Goal: Transaction & Acquisition: Purchase product/service

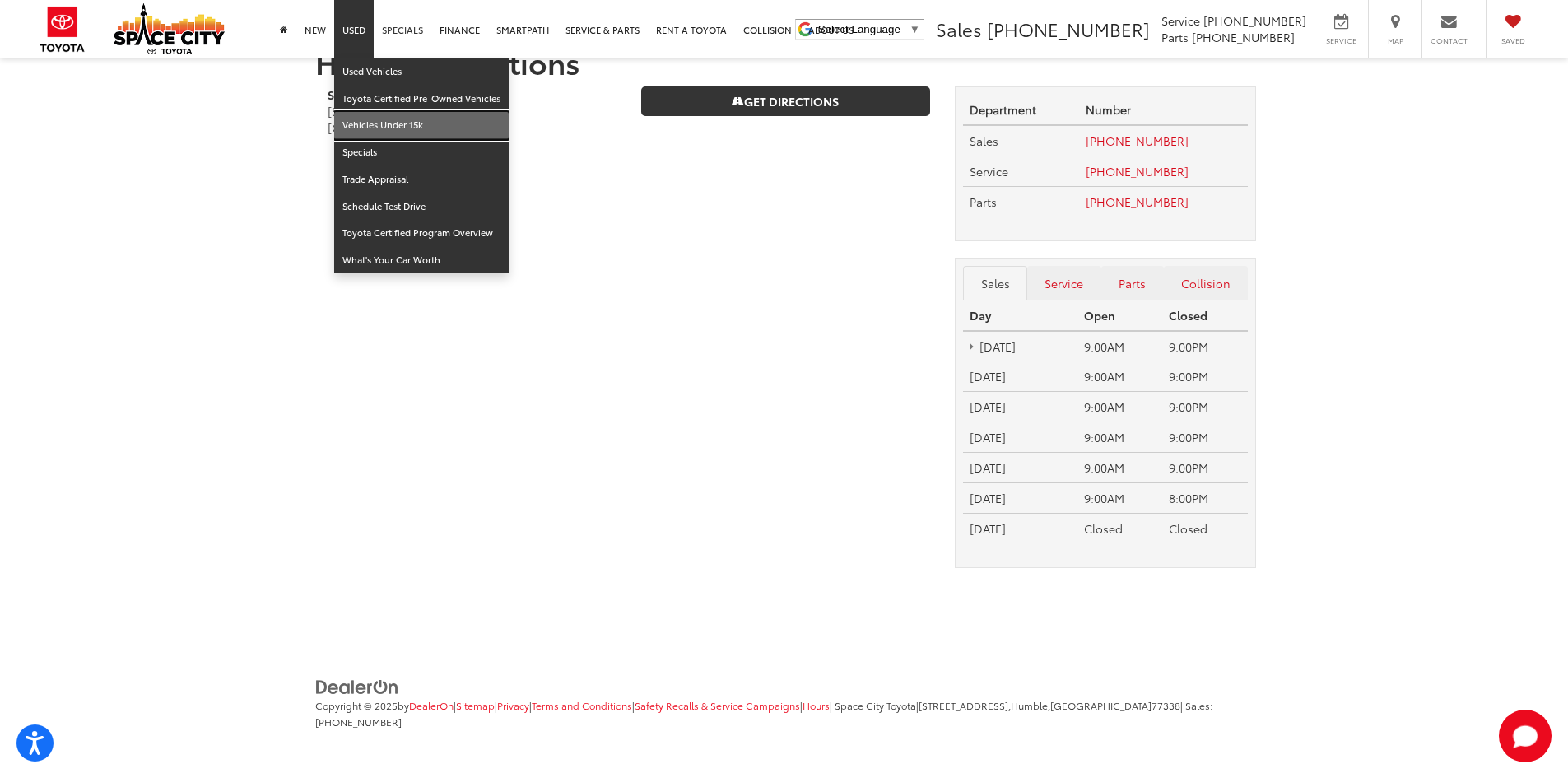
drag, startPoint x: 372, startPoint y: 121, endPoint x: 378, endPoint y: 3, distance: 118.2
click at [372, 121] on link "Vehicles Under 15k" at bounding box center [421, 124] width 174 height 27
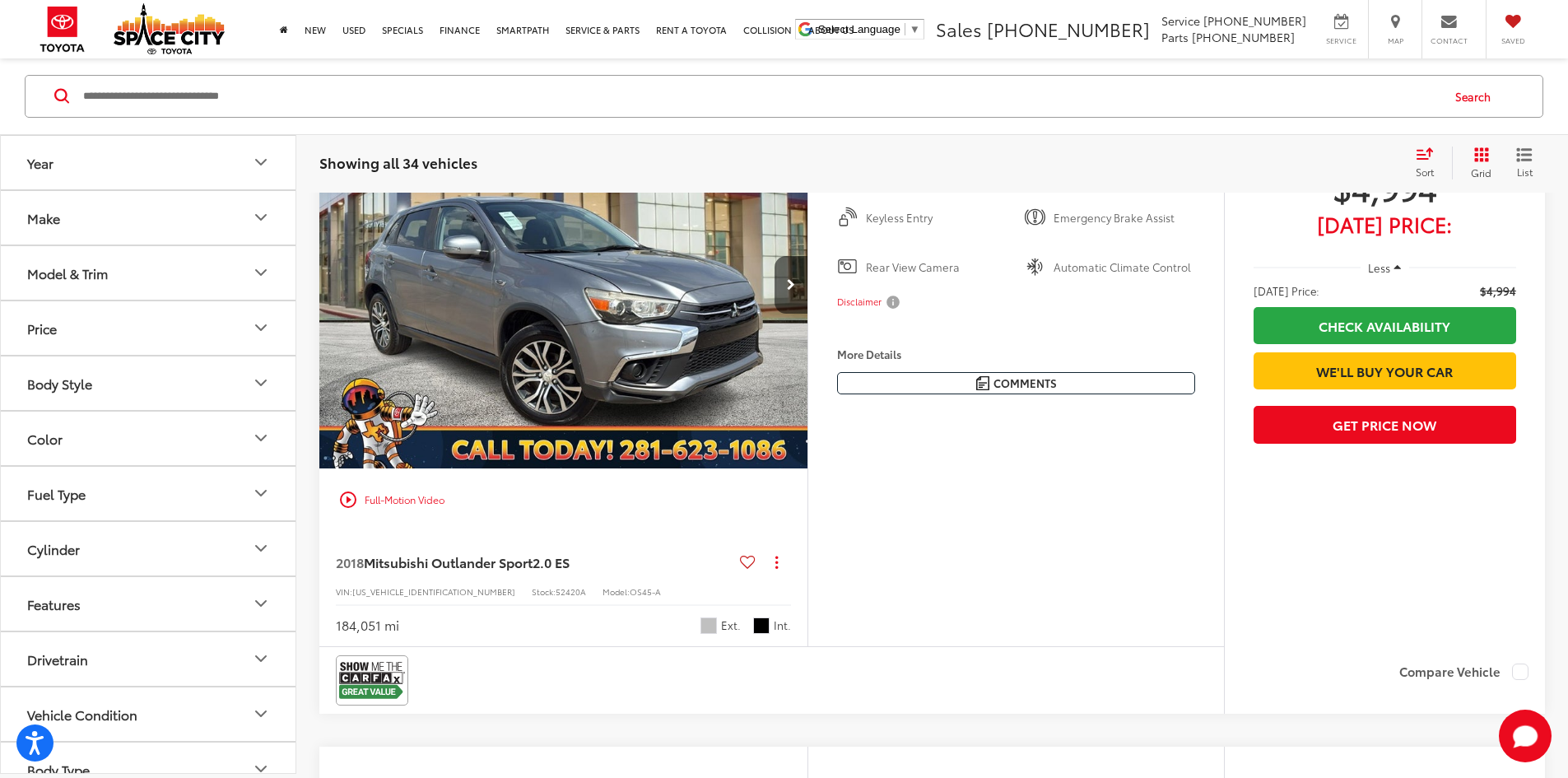
scroll to position [1728, 0]
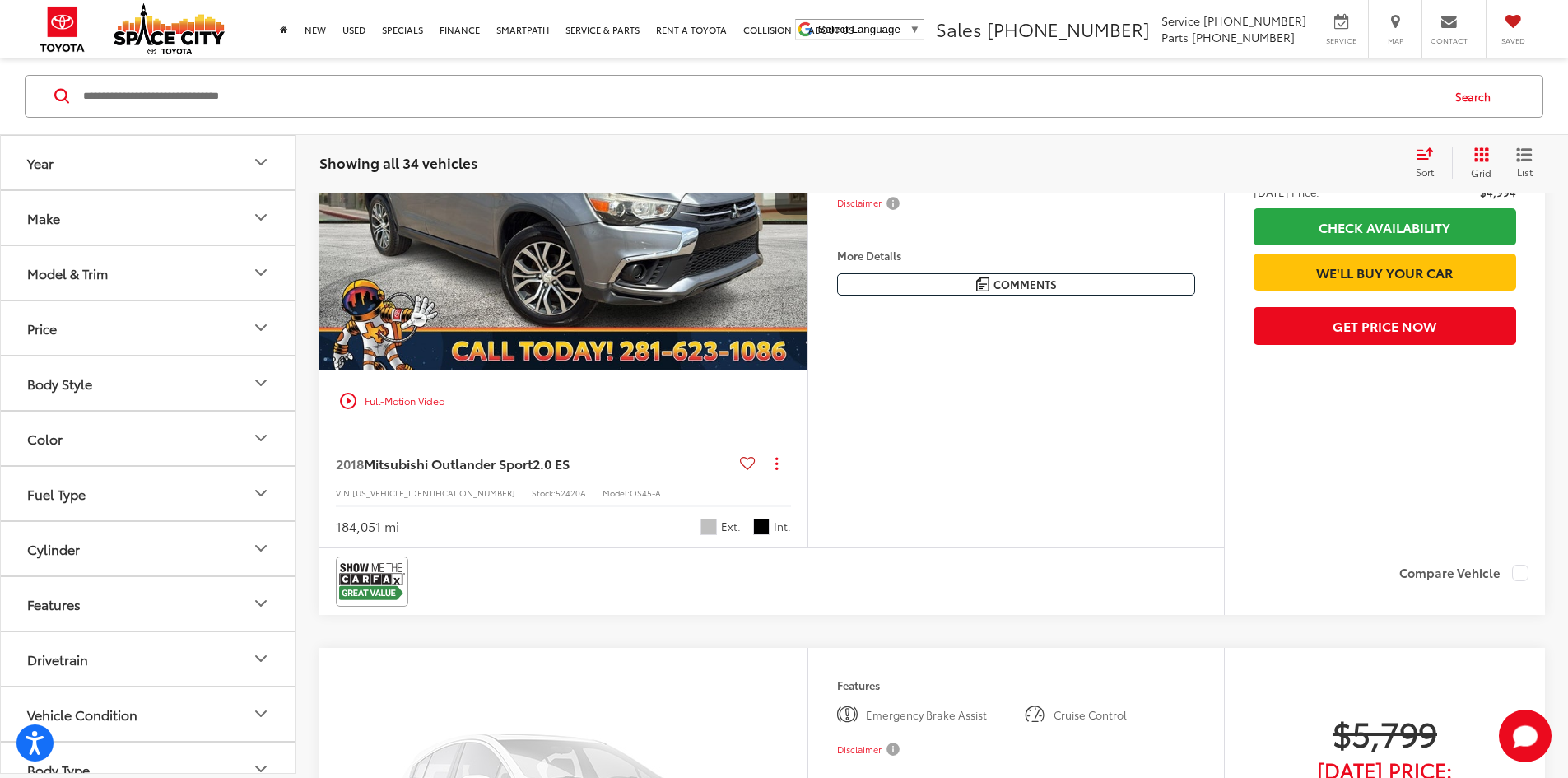
click at [700, 371] on img "2018 Mitsubishi Outlander Sport 2.0 ES 0" at bounding box center [563, 187] width 490 height 368
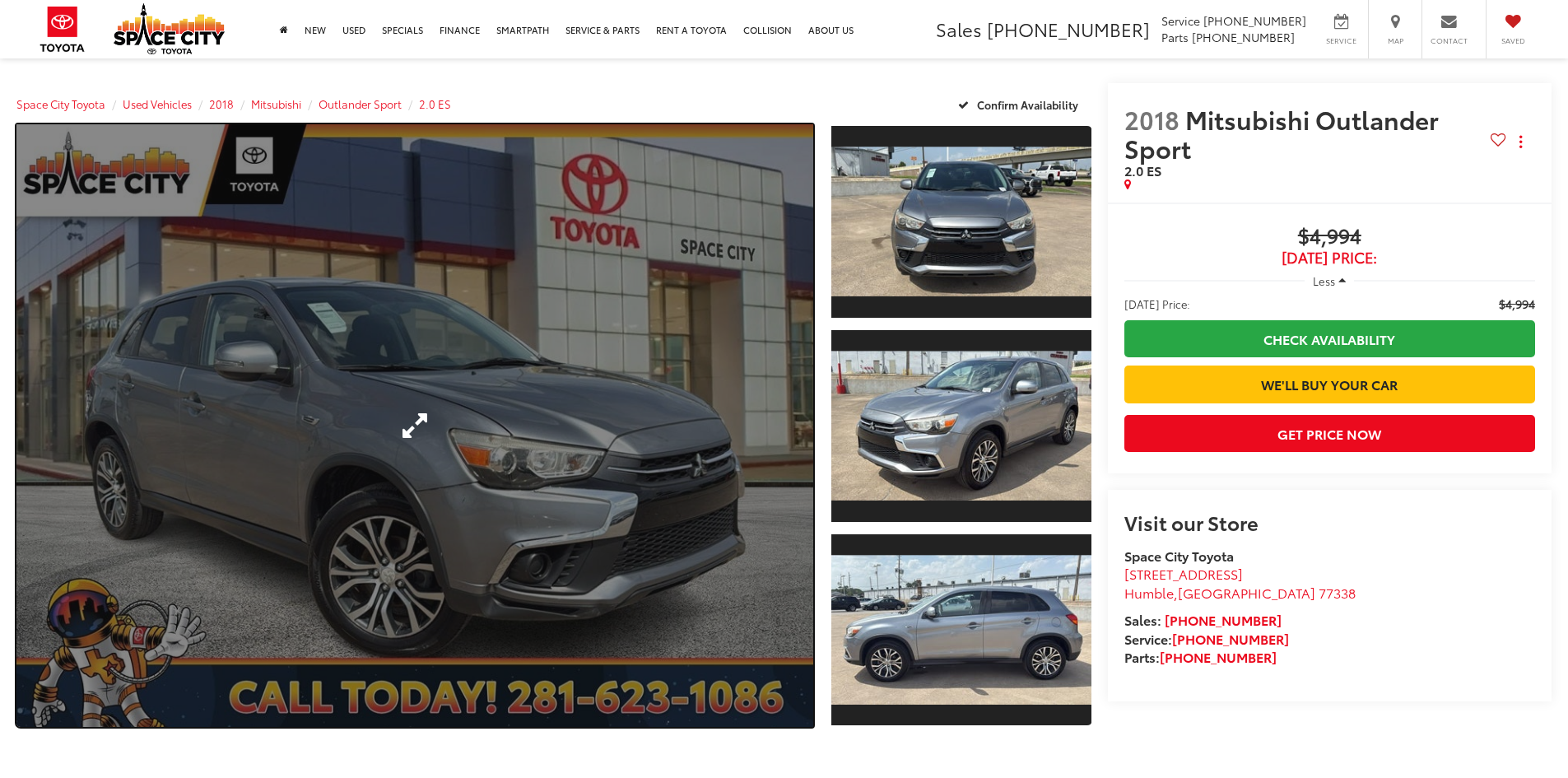
click at [480, 507] on link "Expand Photo 0" at bounding box center [415, 425] width 797 height 602
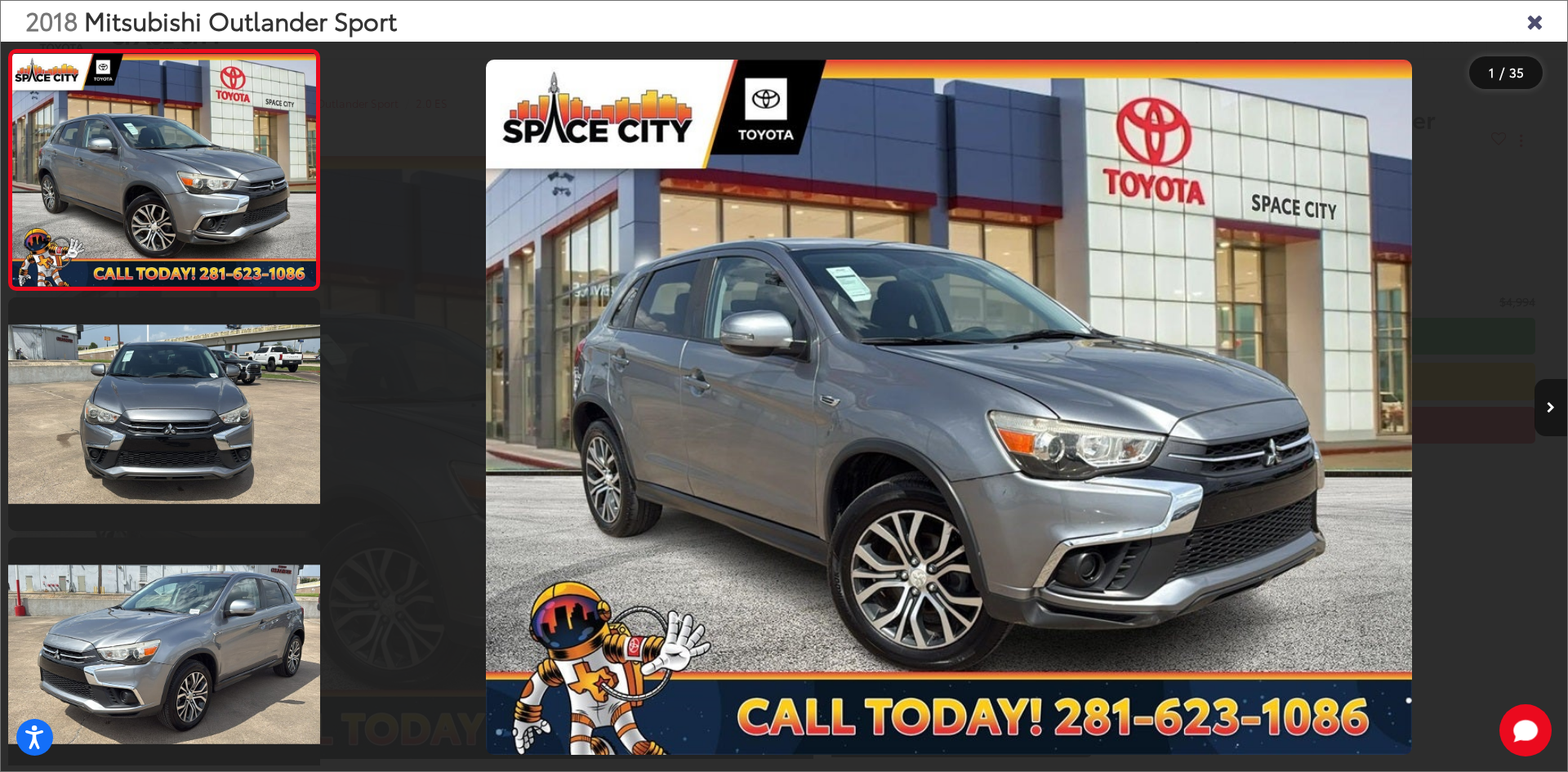
click at [1546, 403] on button "Next image" at bounding box center [1550, 408] width 33 height 57
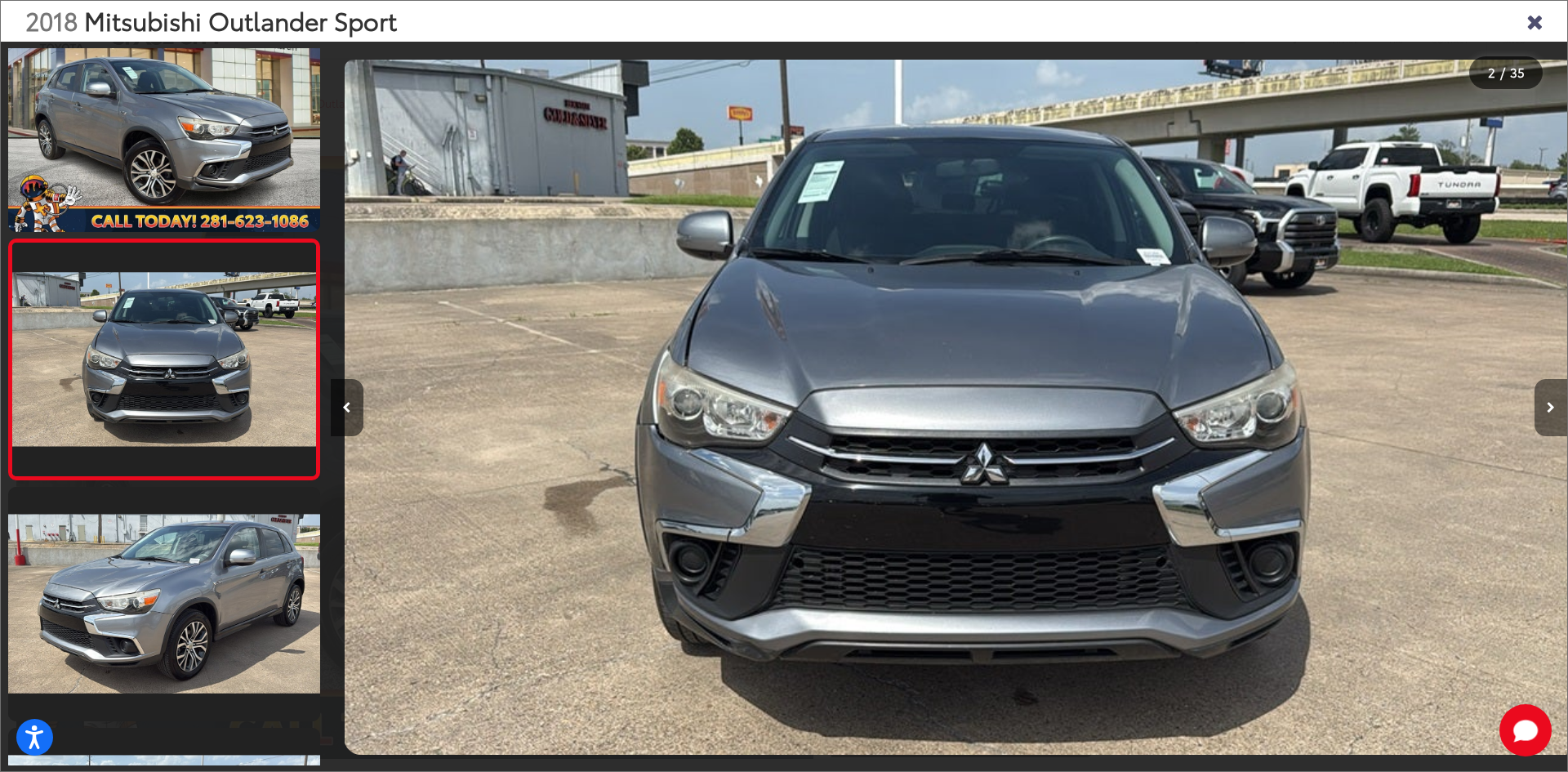
scroll to position [0, 1236]
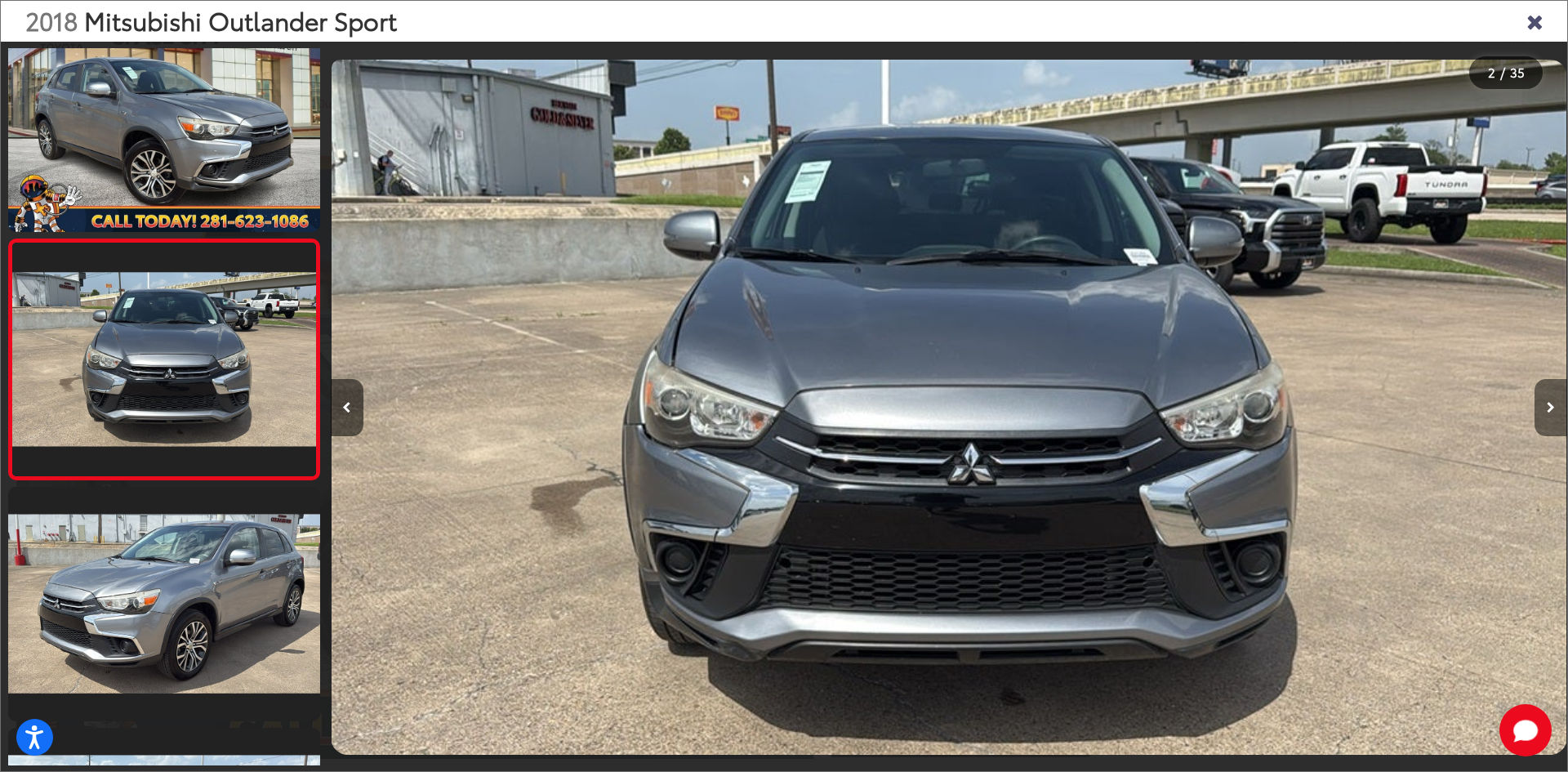
click at [1550, 404] on icon "Next image" at bounding box center [1550, 408] width 8 height 12
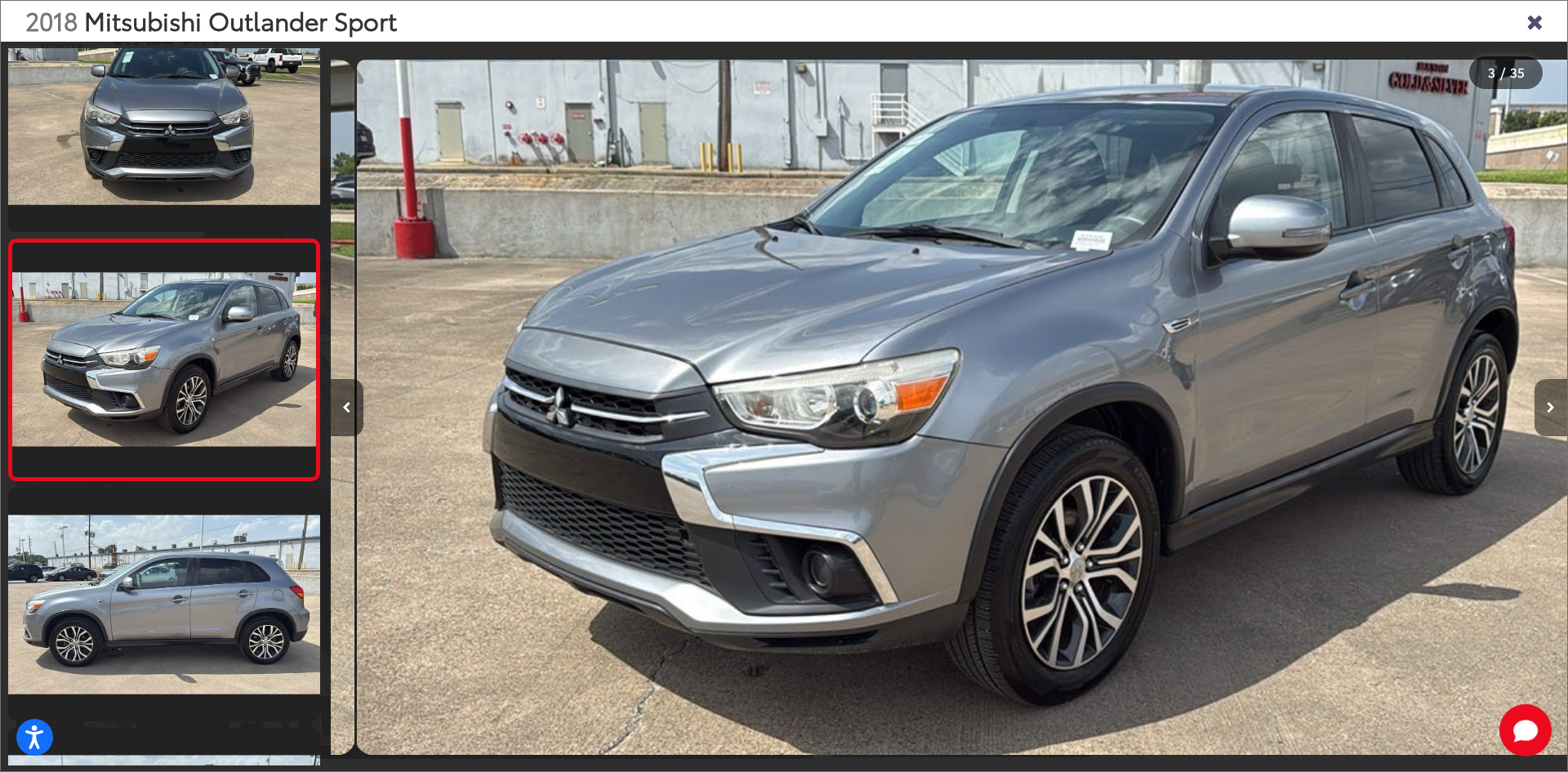
scroll to position [0, 2473]
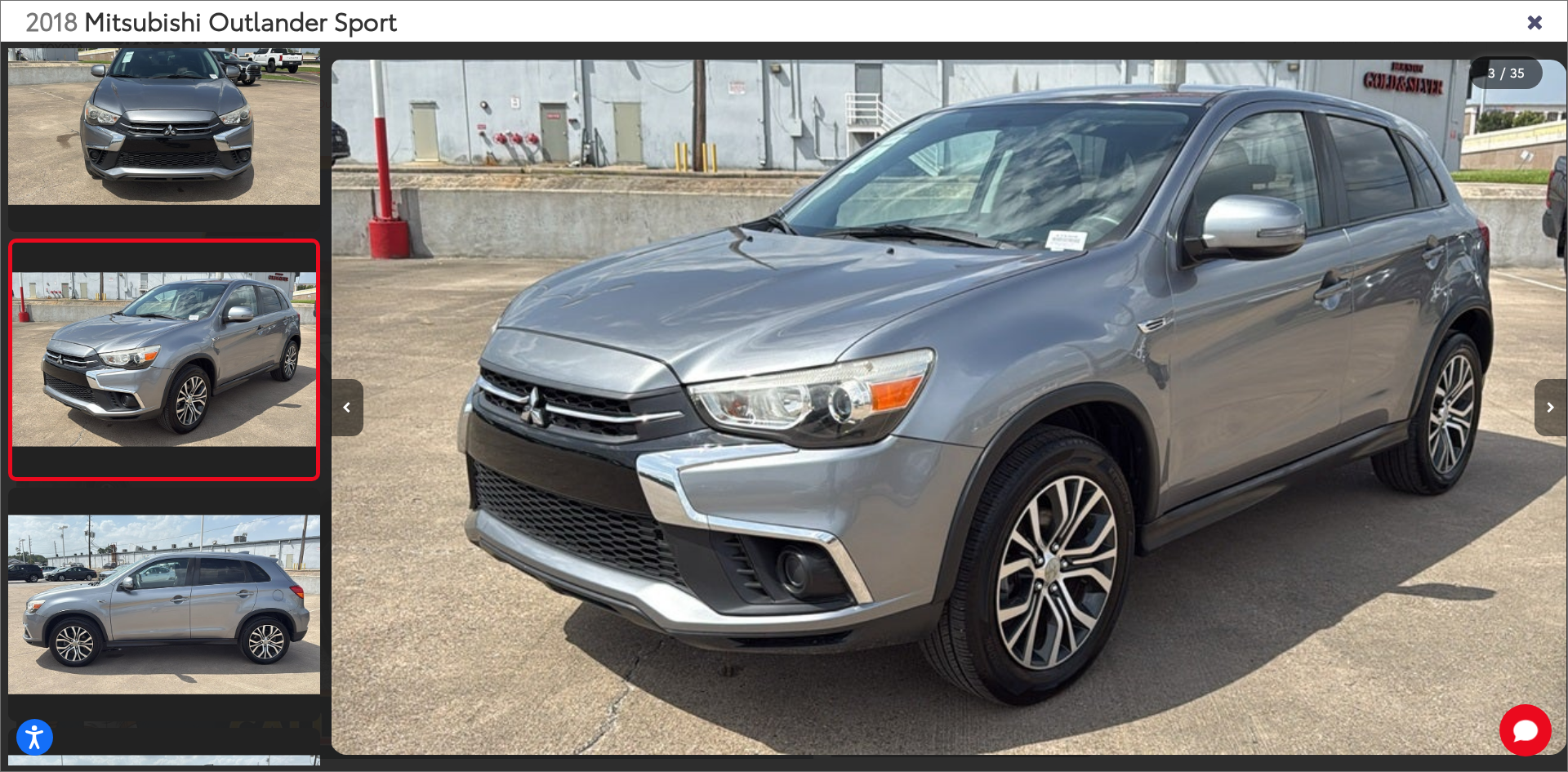
click at [1548, 403] on icon "Next image" at bounding box center [1550, 408] width 8 height 12
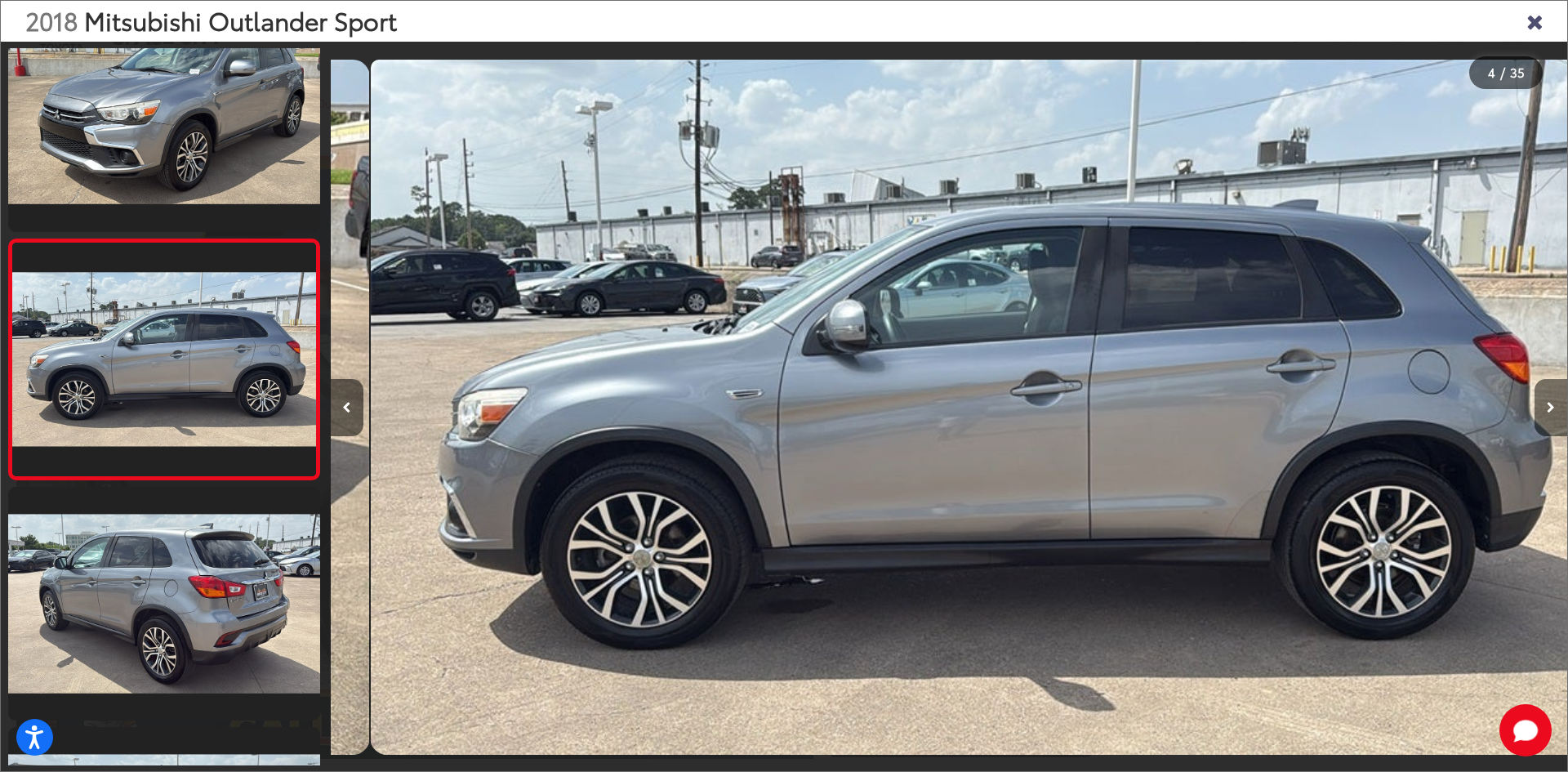
scroll to position [0, 3710]
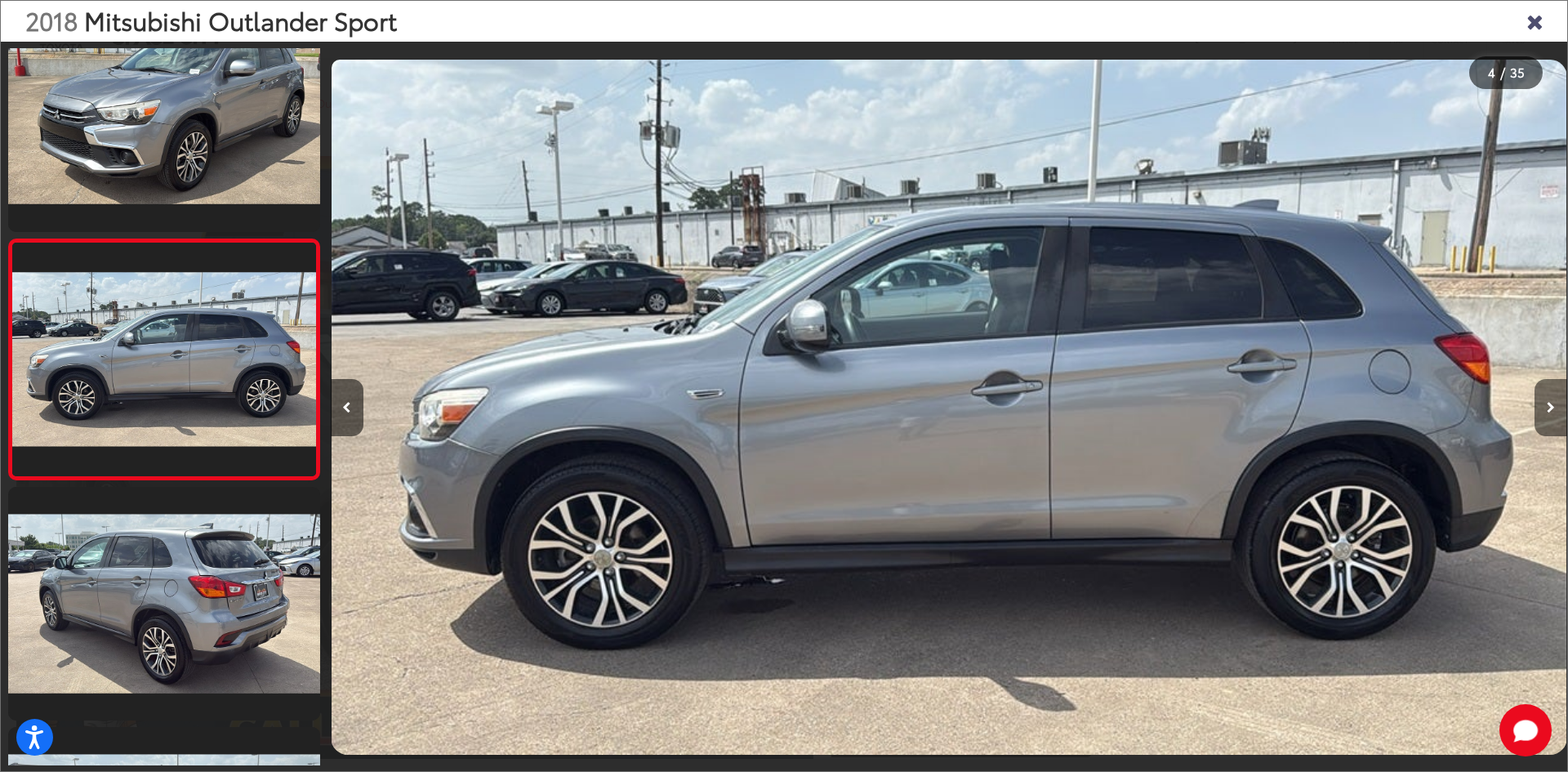
click at [1548, 402] on icon "Next image" at bounding box center [1550, 408] width 8 height 12
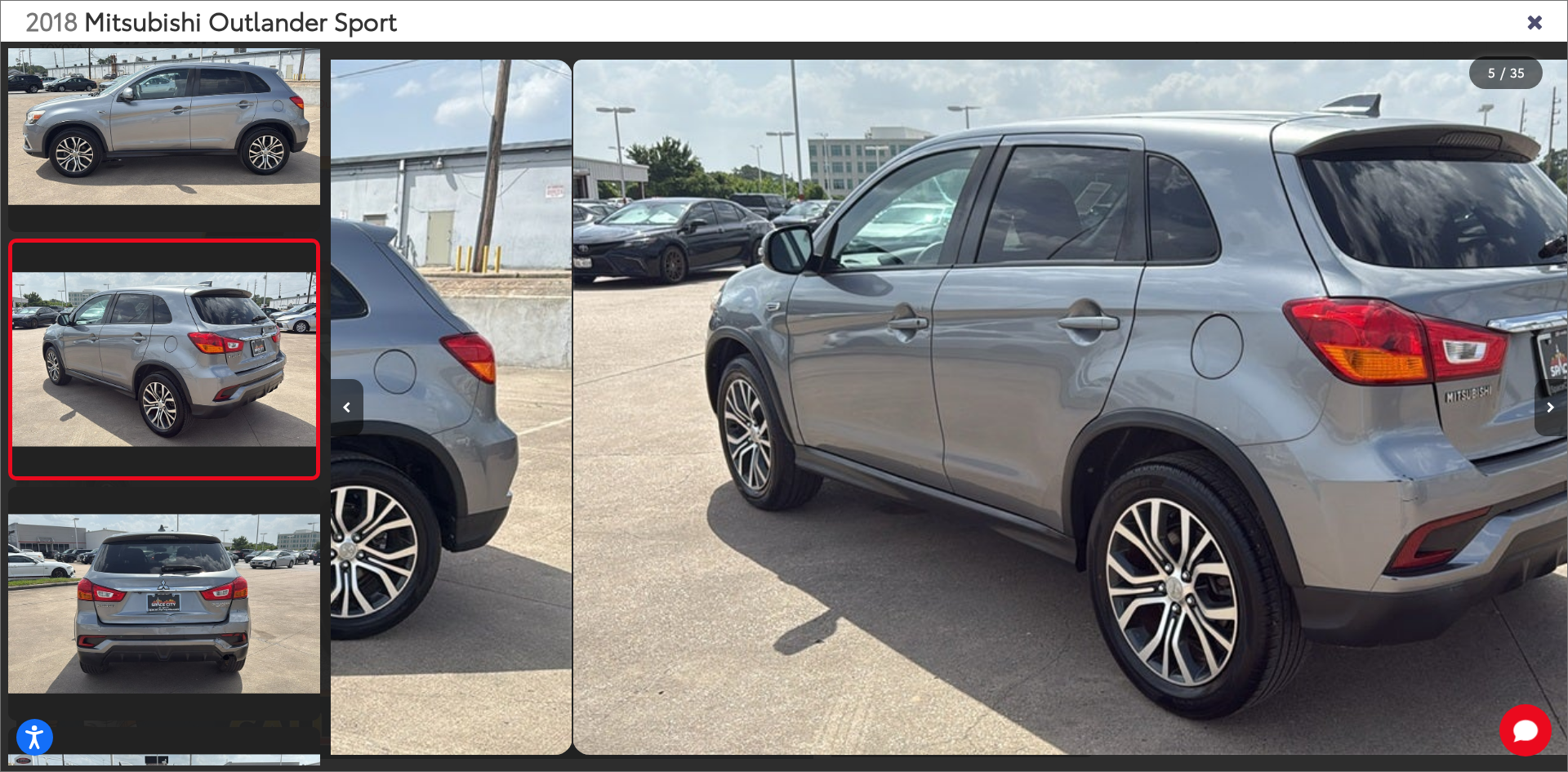
scroll to position [0, 4947]
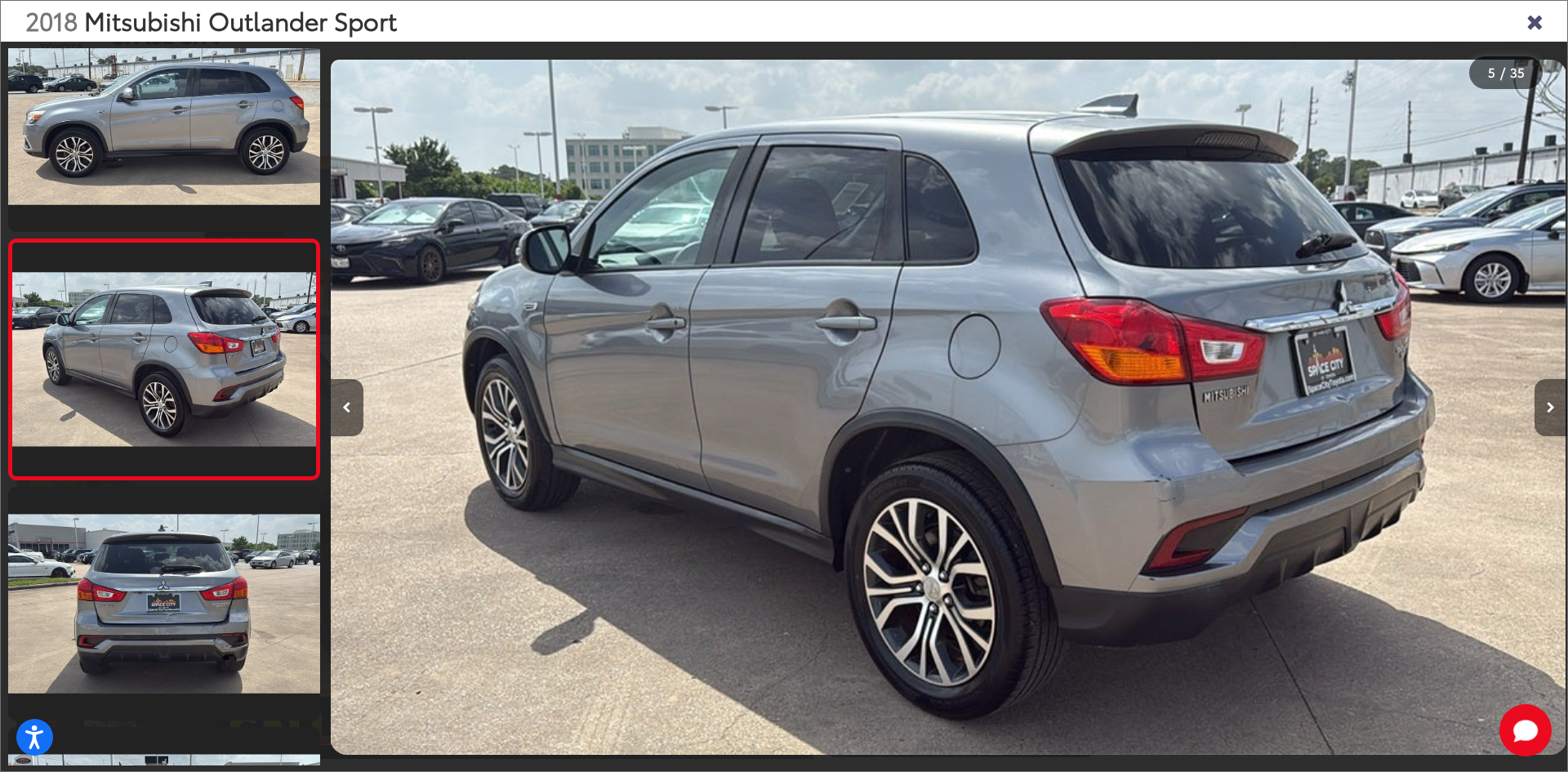
click at [1549, 414] on button "Next image" at bounding box center [1550, 408] width 33 height 57
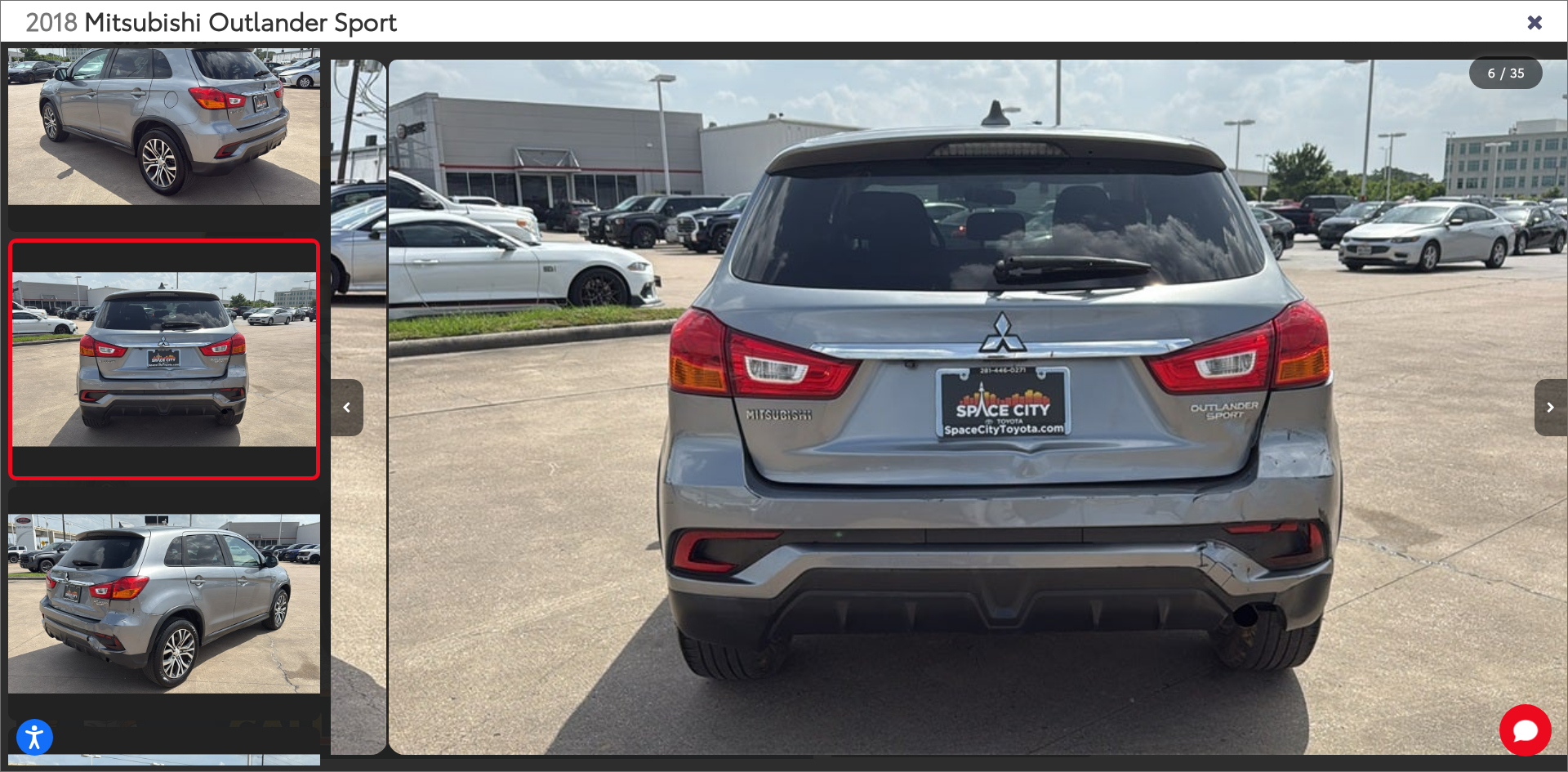
scroll to position [0, 6183]
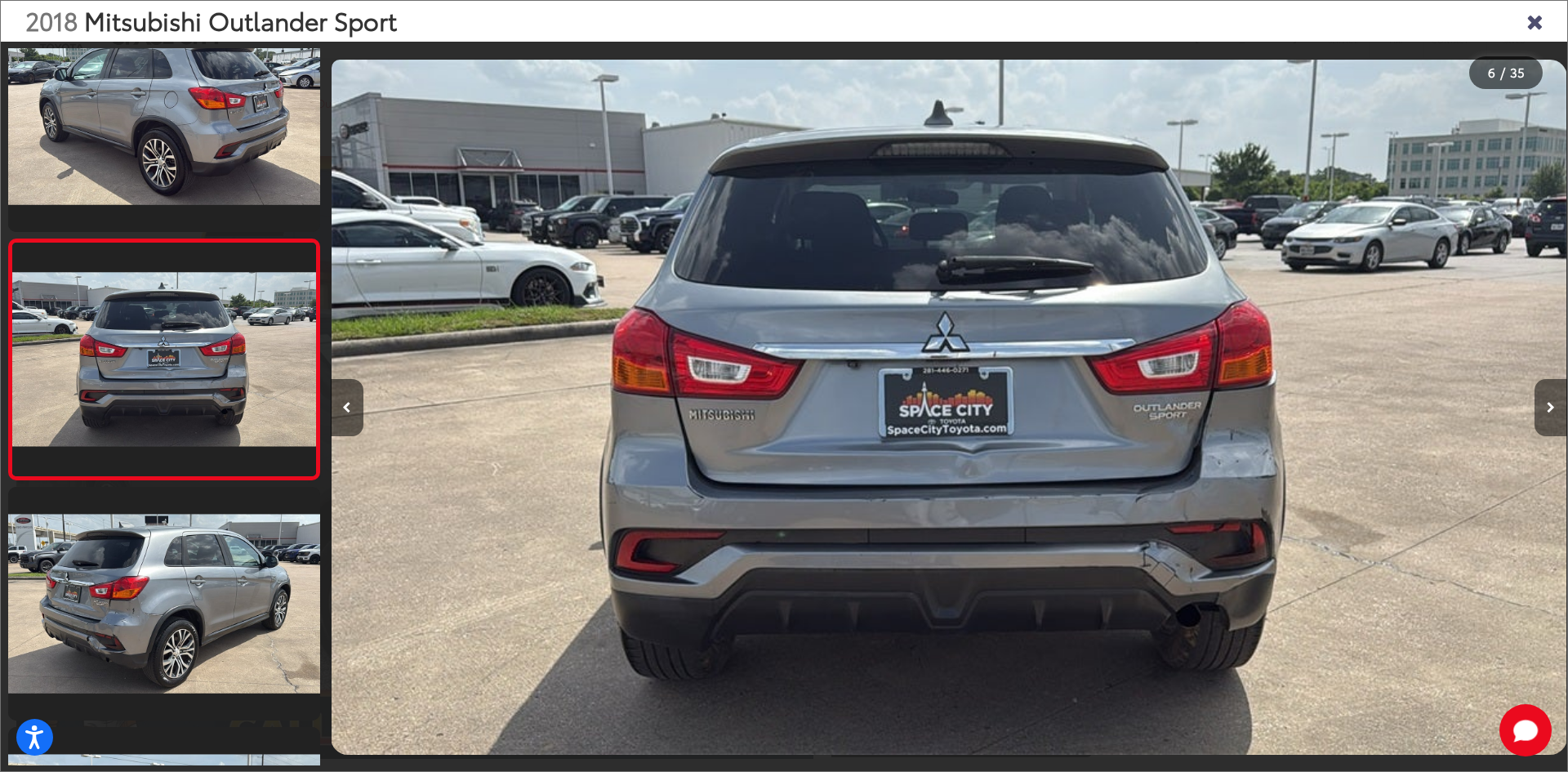
click at [1542, 411] on button "Next image" at bounding box center [1550, 408] width 33 height 57
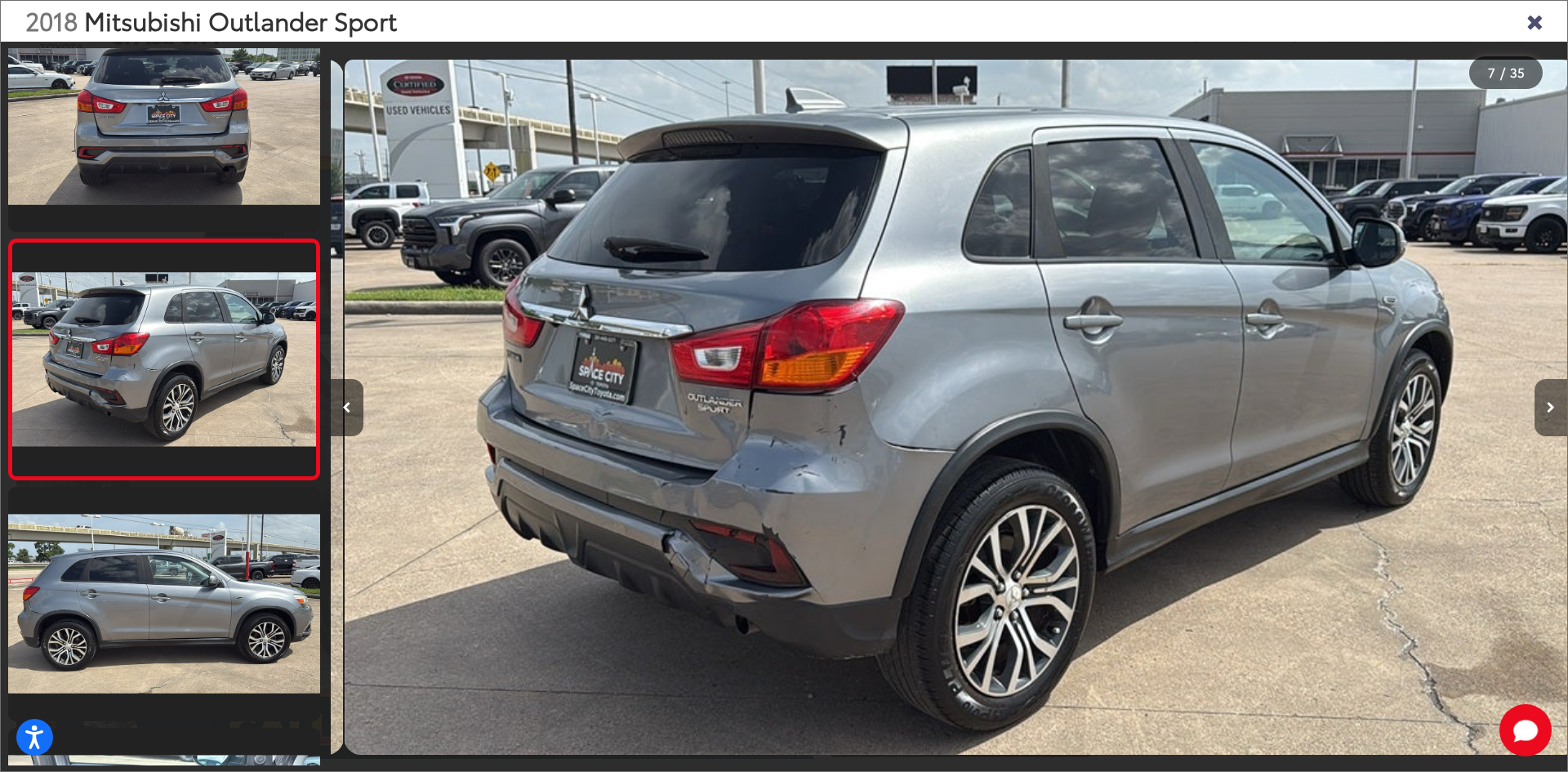
scroll to position [0, 7420]
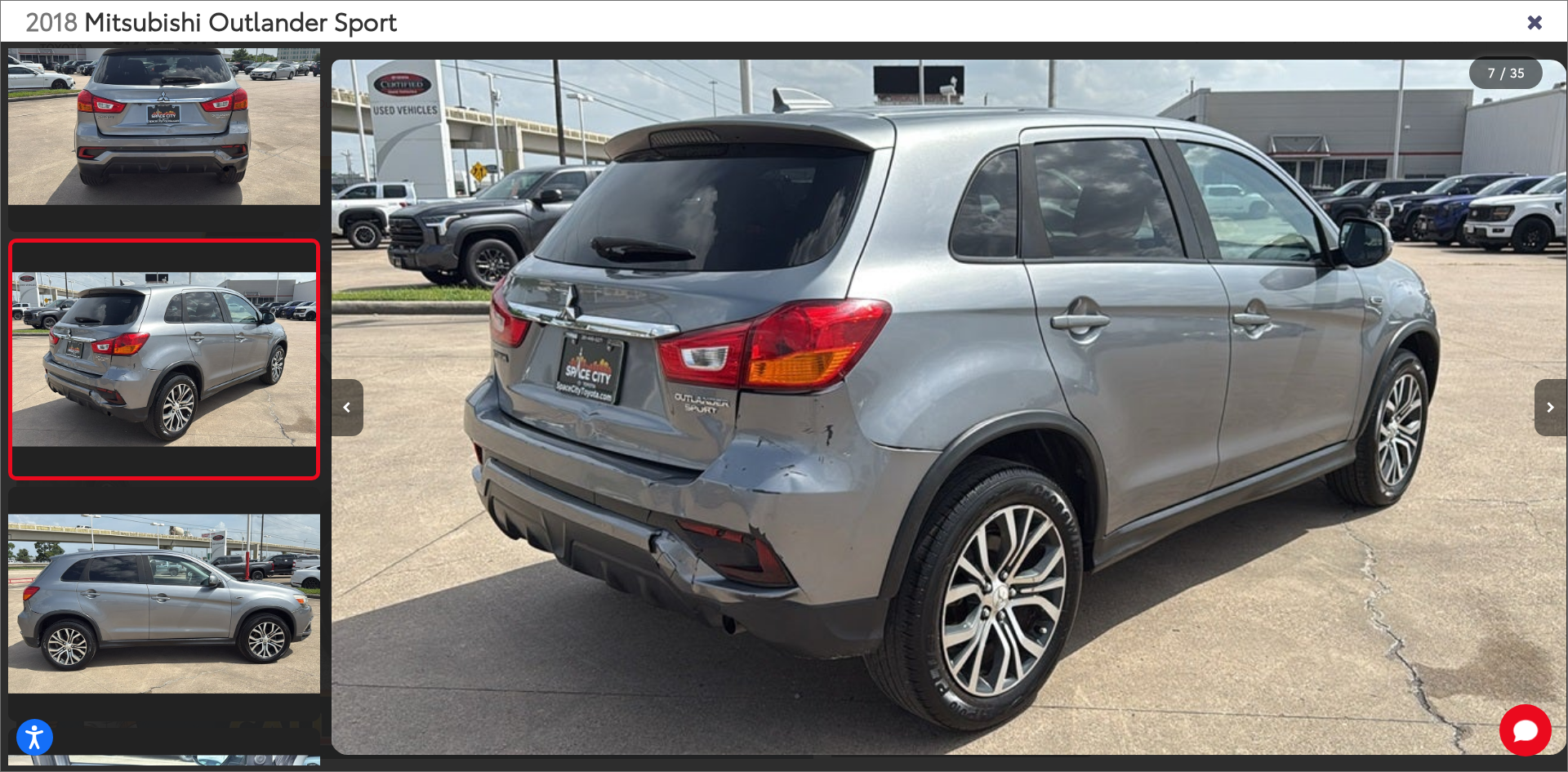
click at [1546, 402] on icon "Next image" at bounding box center [1550, 408] width 8 height 12
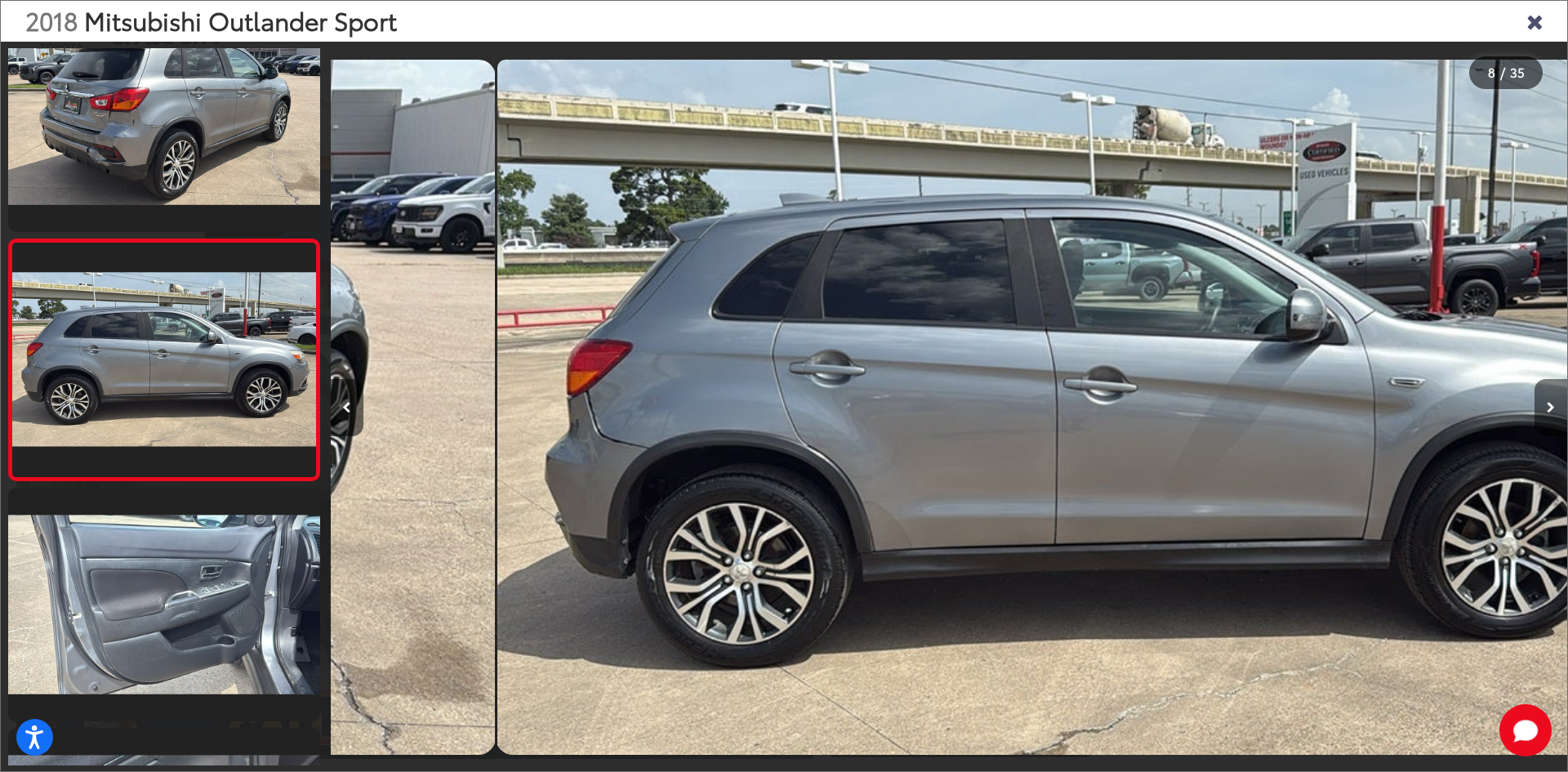
scroll to position [0, 8658]
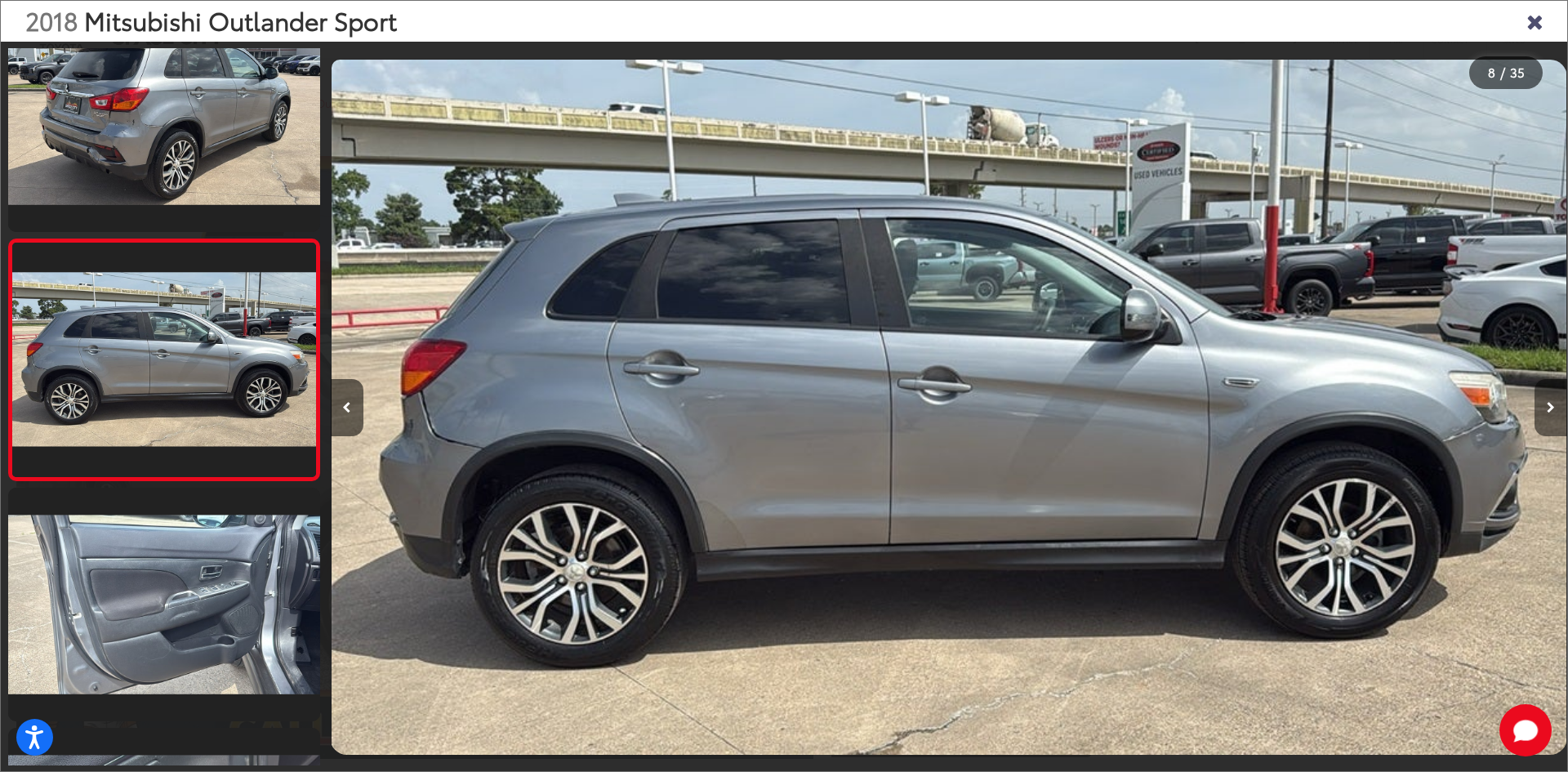
click at [1546, 401] on button "Next image" at bounding box center [1550, 408] width 33 height 57
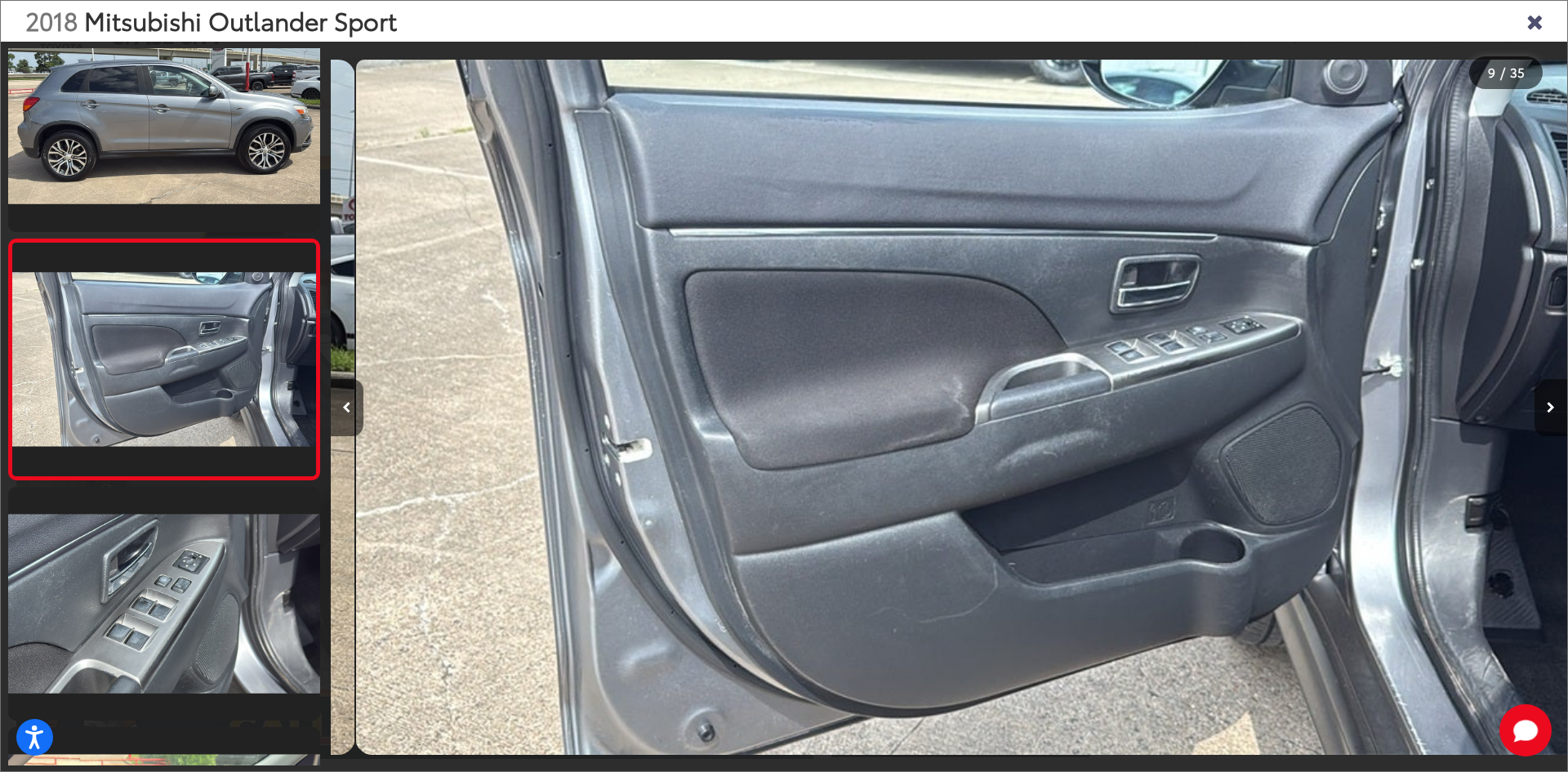
scroll to position [0, 9894]
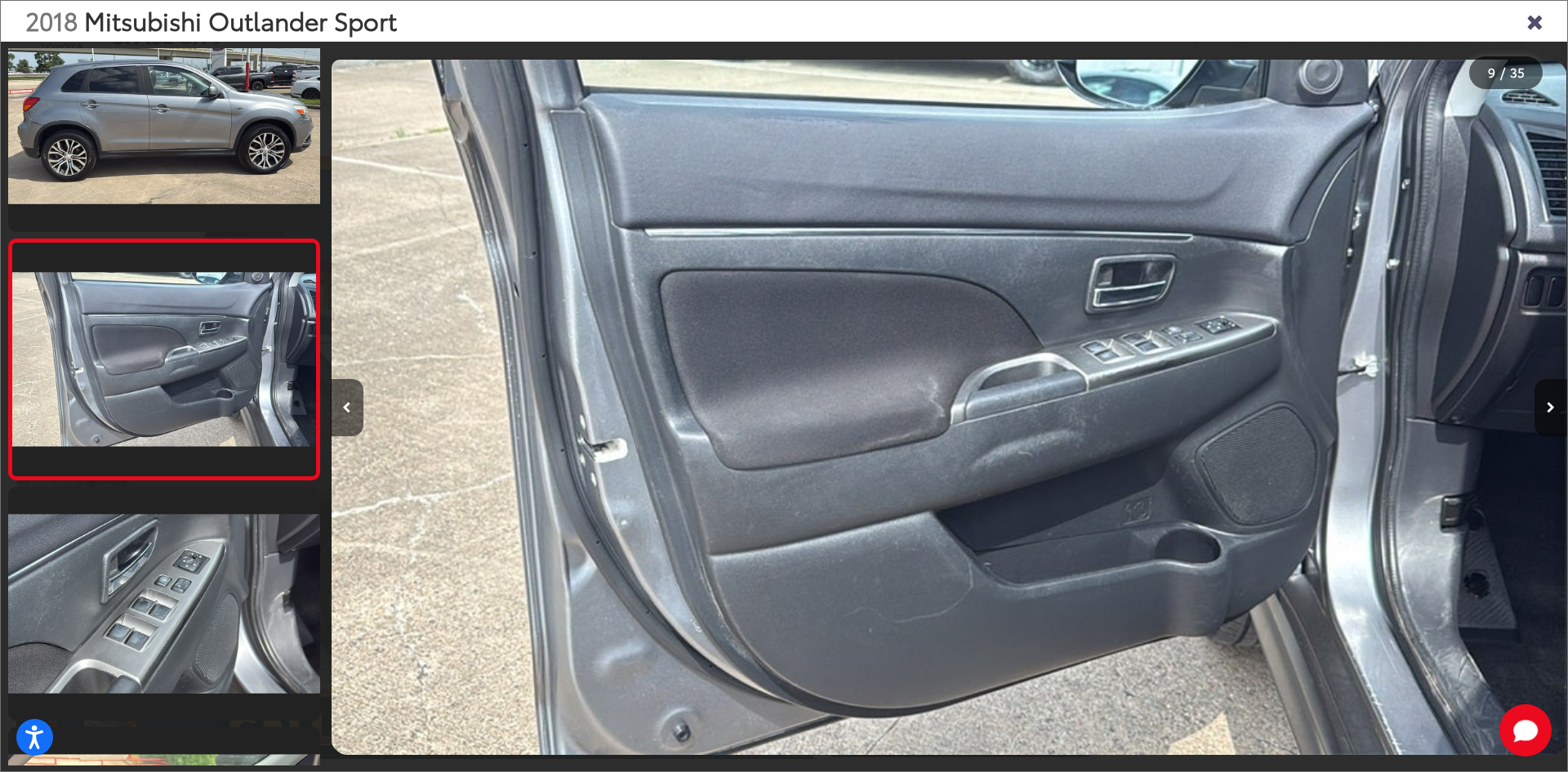
click at [1549, 402] on icon "Next image" at bounding box center [1550, 408] width 8 height 12
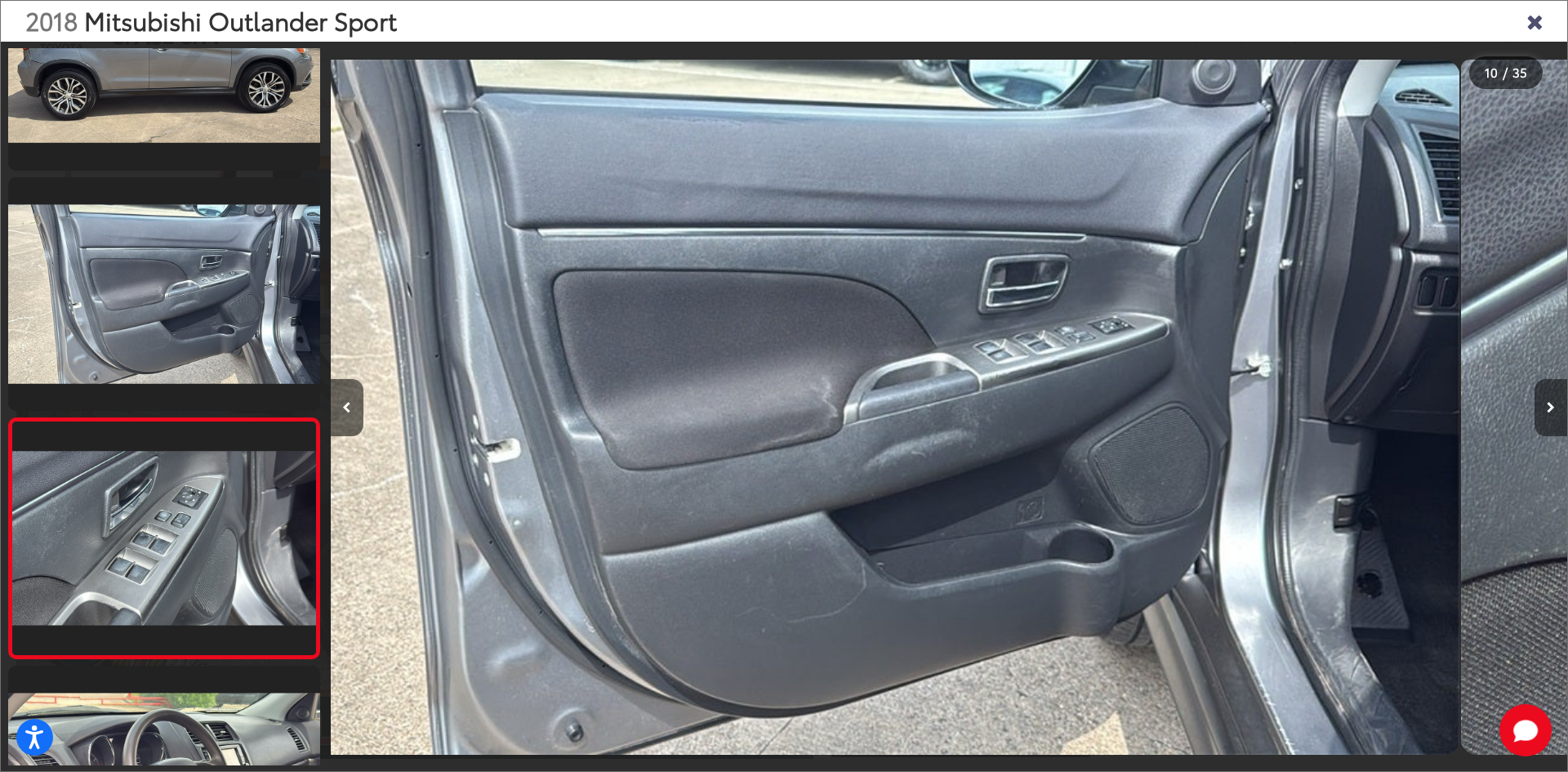
scroll to position [0, 0]
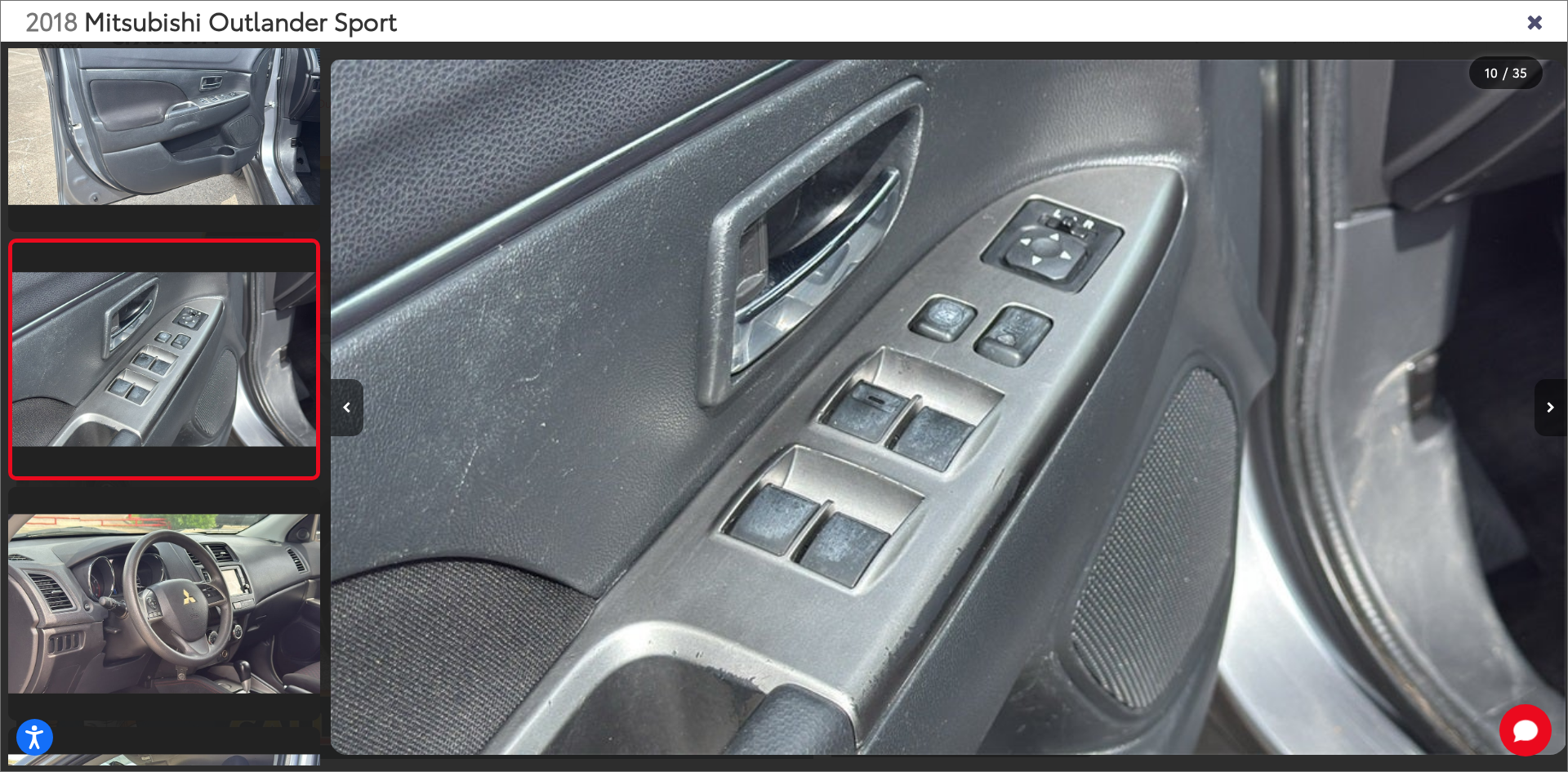
click at [1548, 402] on icon "Next image" at bounding box center [1550, 408] width 8 height 12
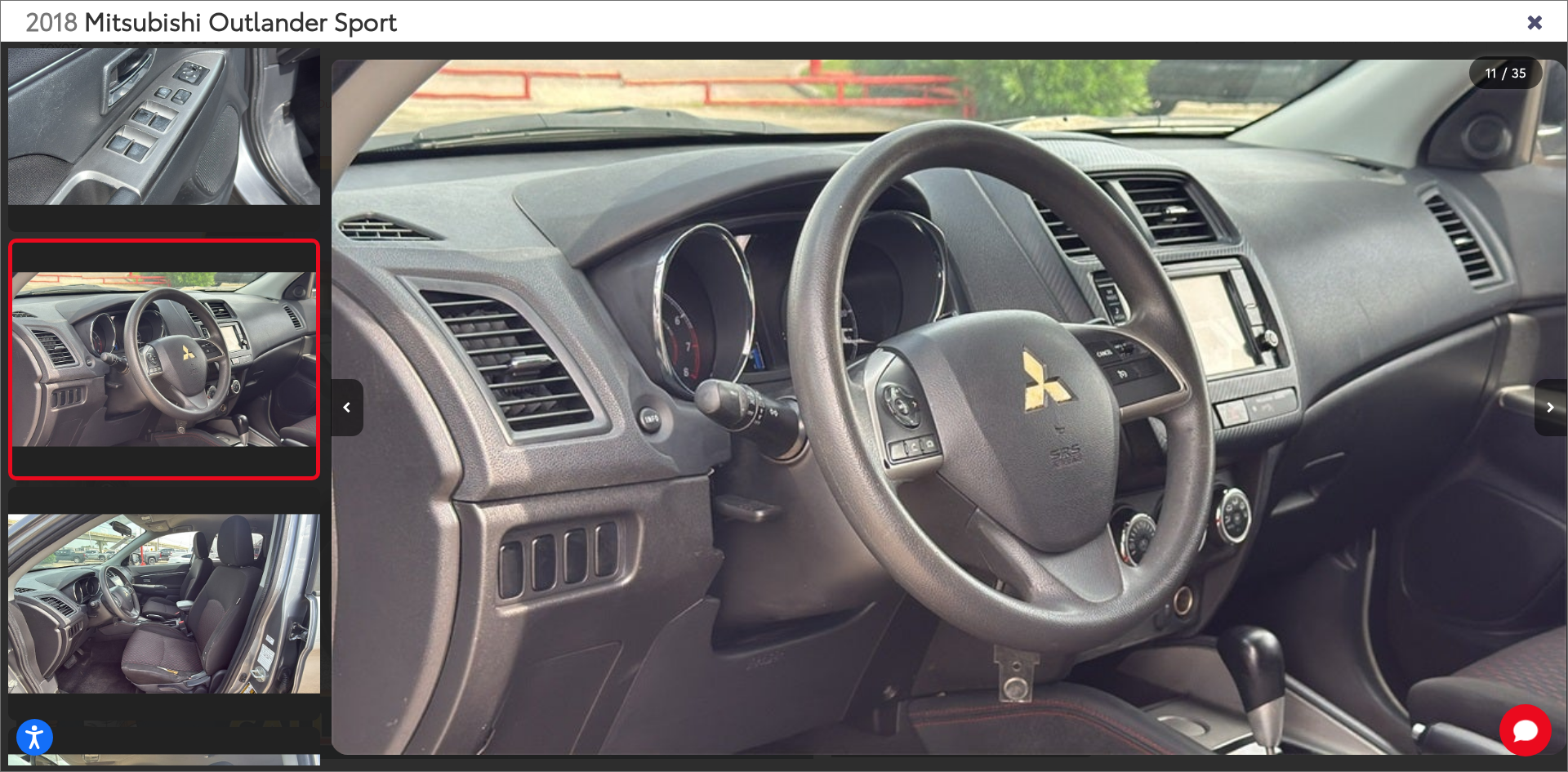
click at [1550, 397] on button "Next image" at bounding box center [1550, 408] width 33 height 57
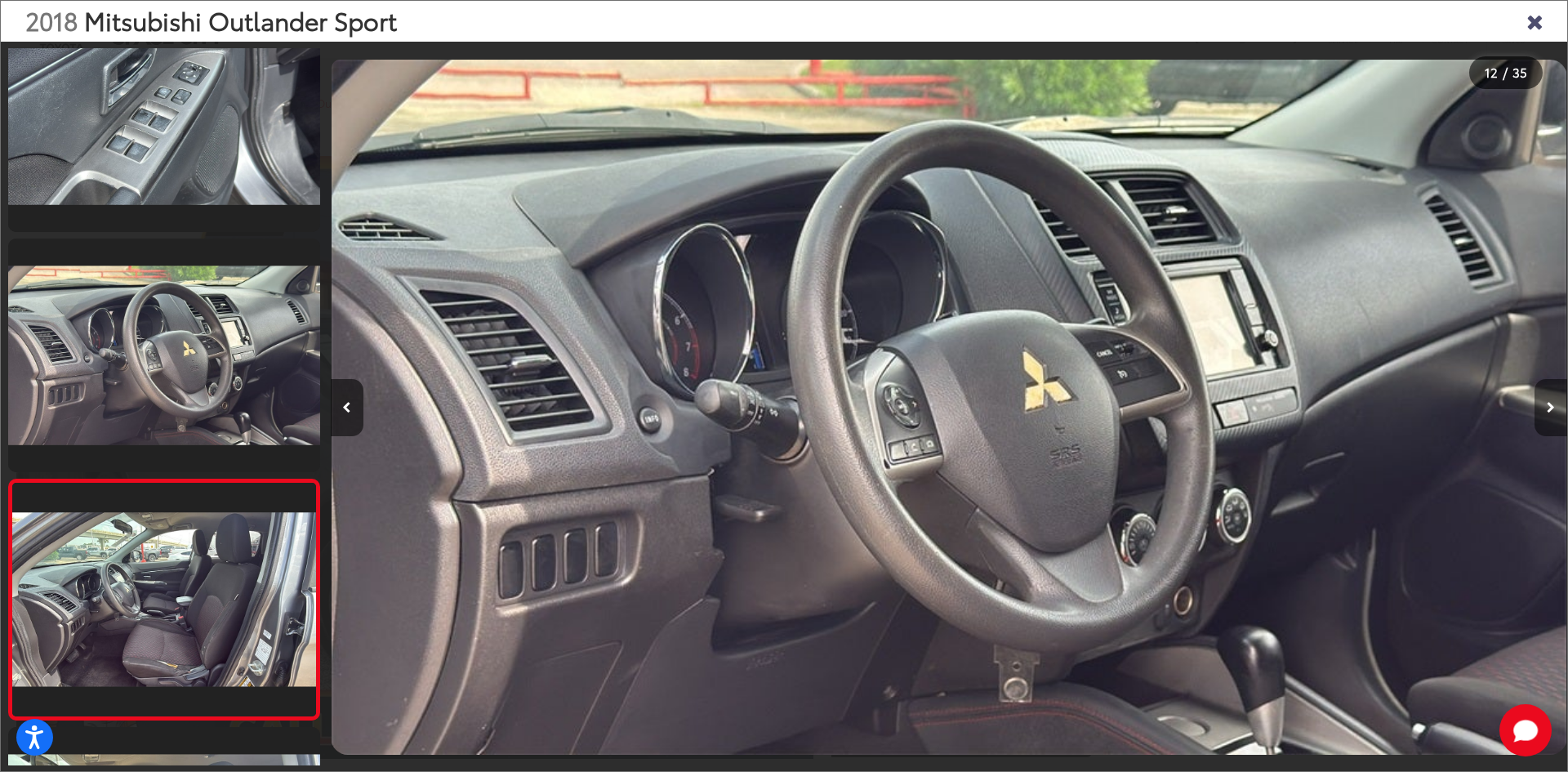
scroll to position [0, 12702]
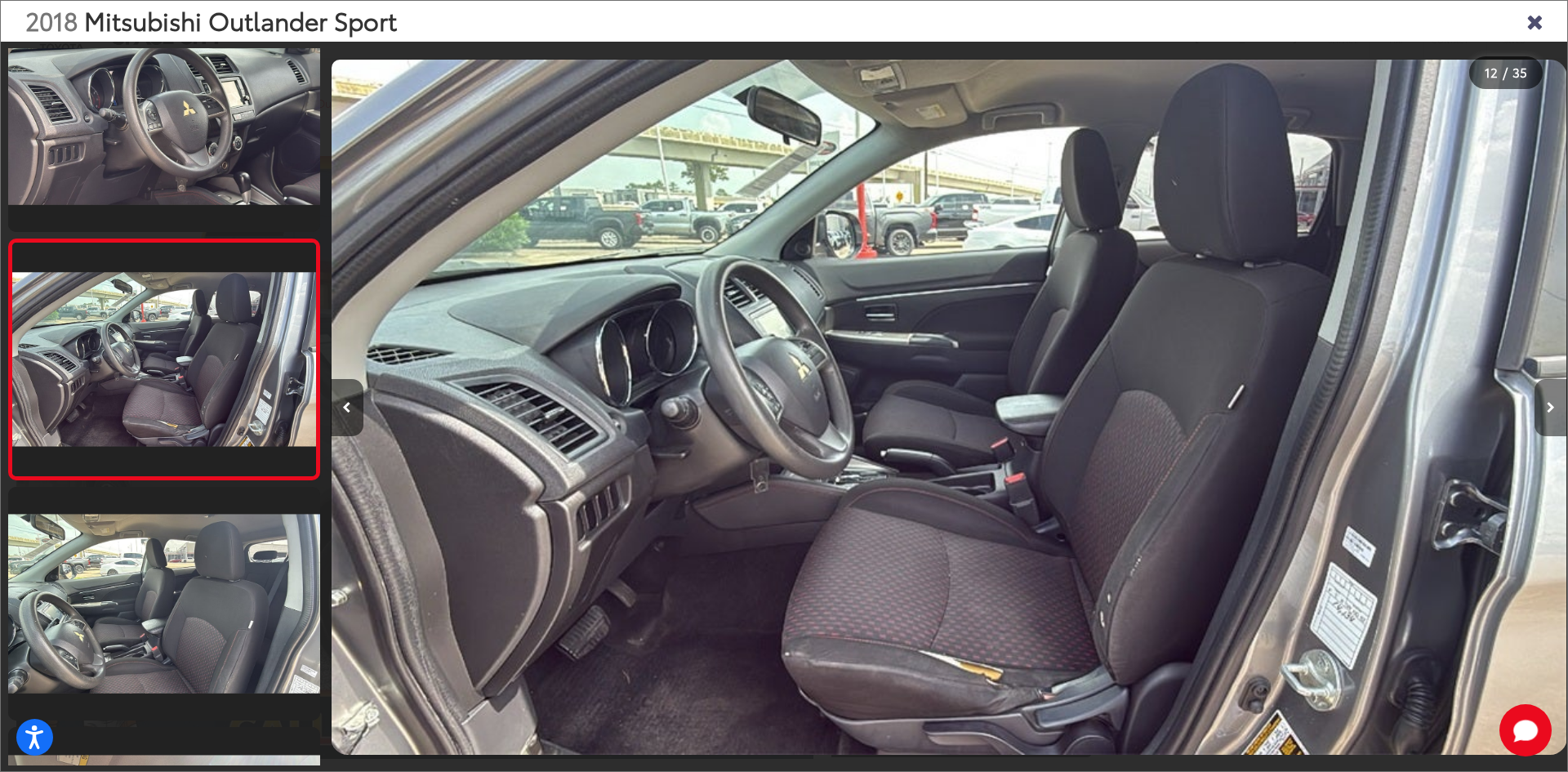
click at [1552, 408] on icon "Next image" at bounding box center [1550, 408] width 8 height 12
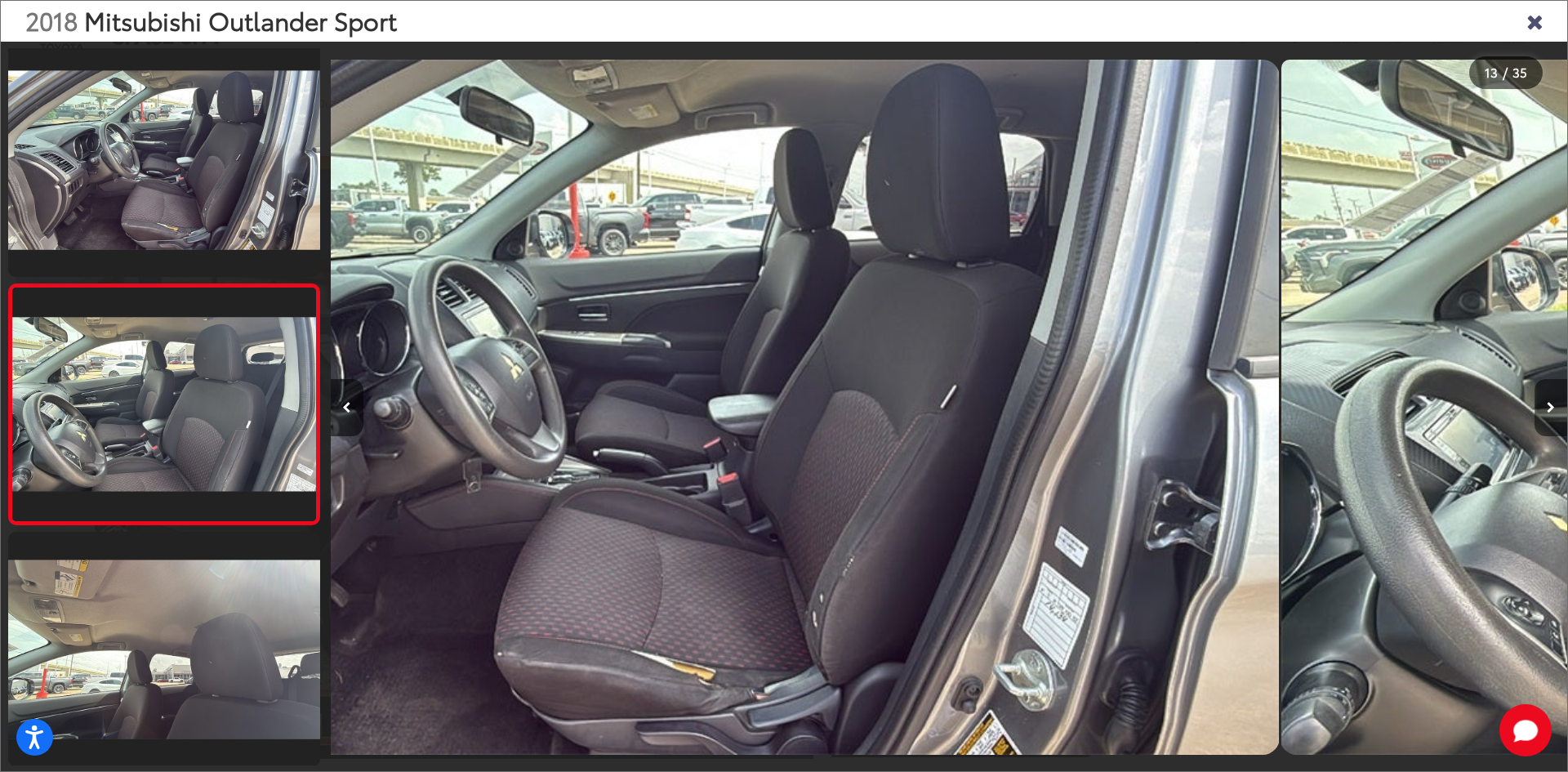
scroll to position [2693, 0]
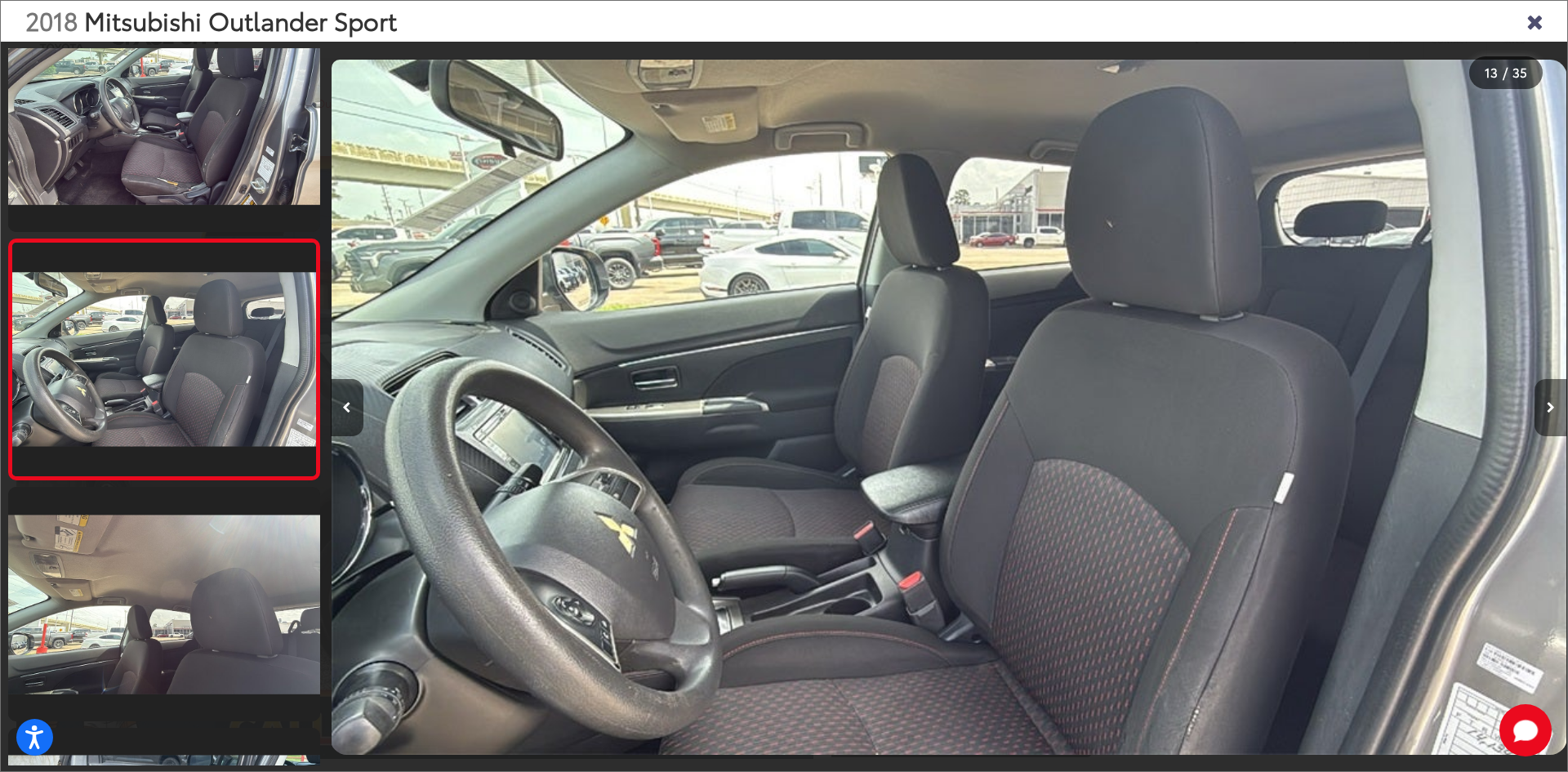
click at [1552, 408] on icon "Next image" at bounding box center [1550, 408] width 8 height 12
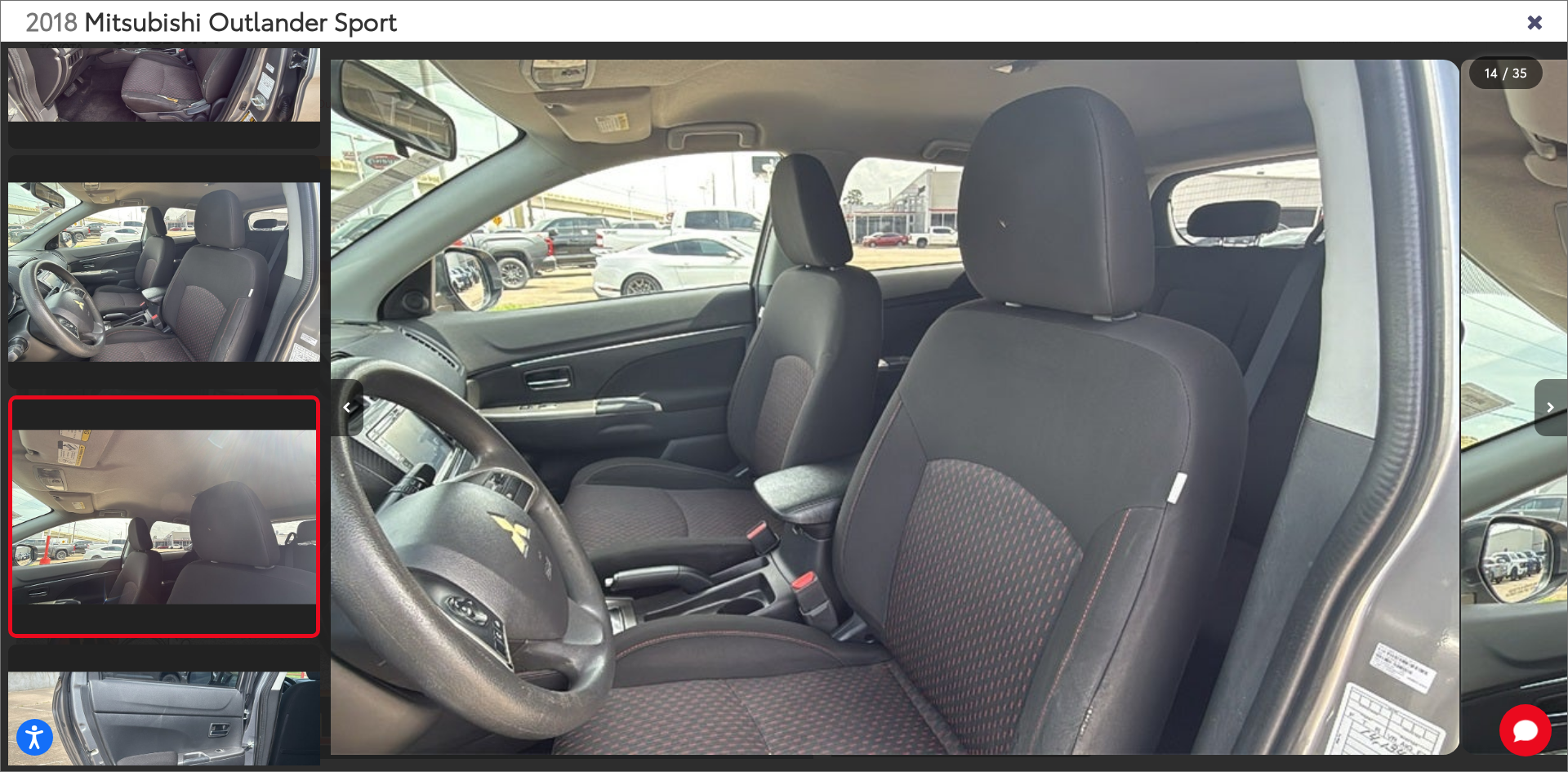
scroll to position [2888, 0]
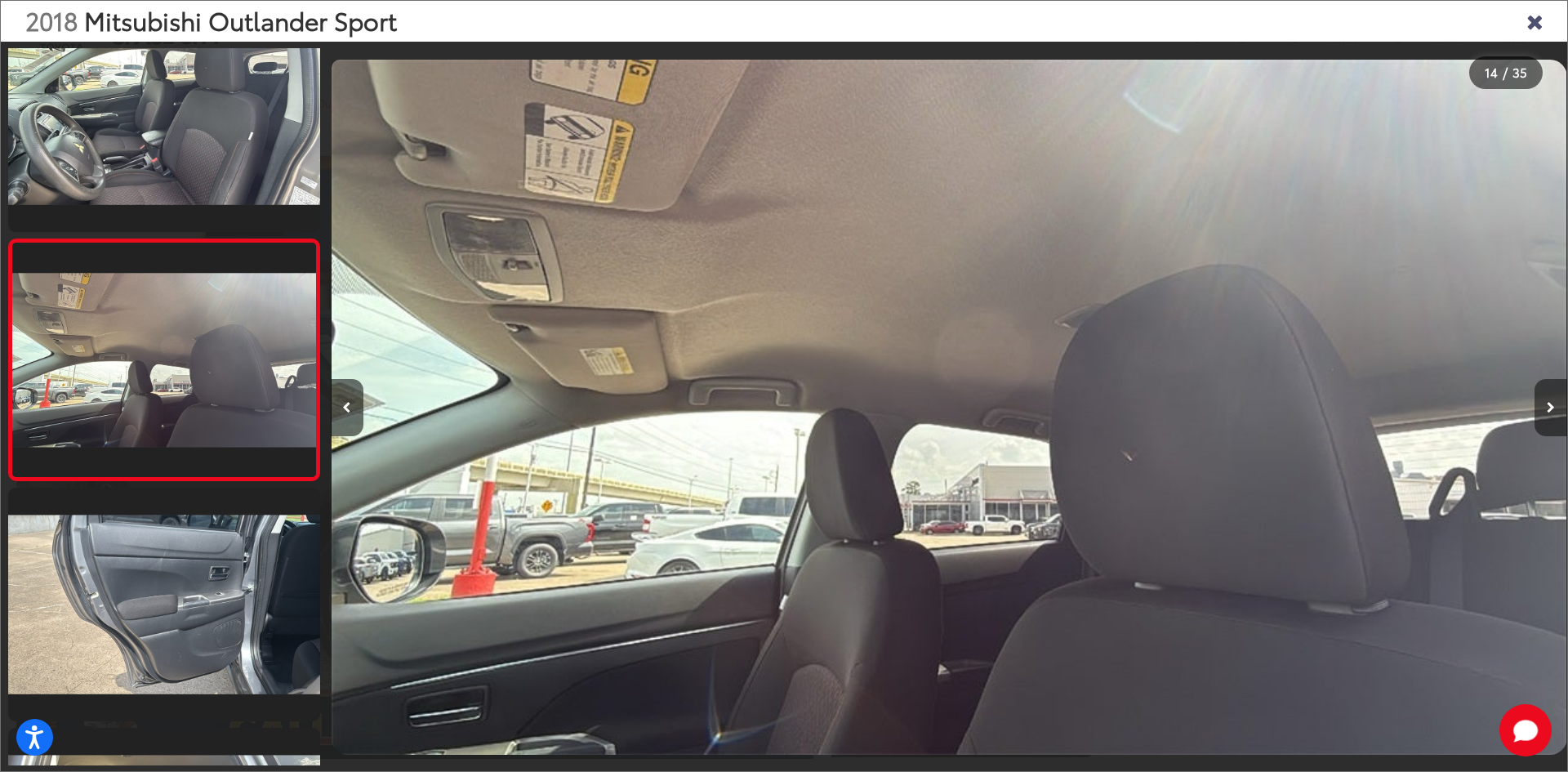
click at [1552, 409] on icon "Next image" at bounding box center [1550, 408] width 8 height 12
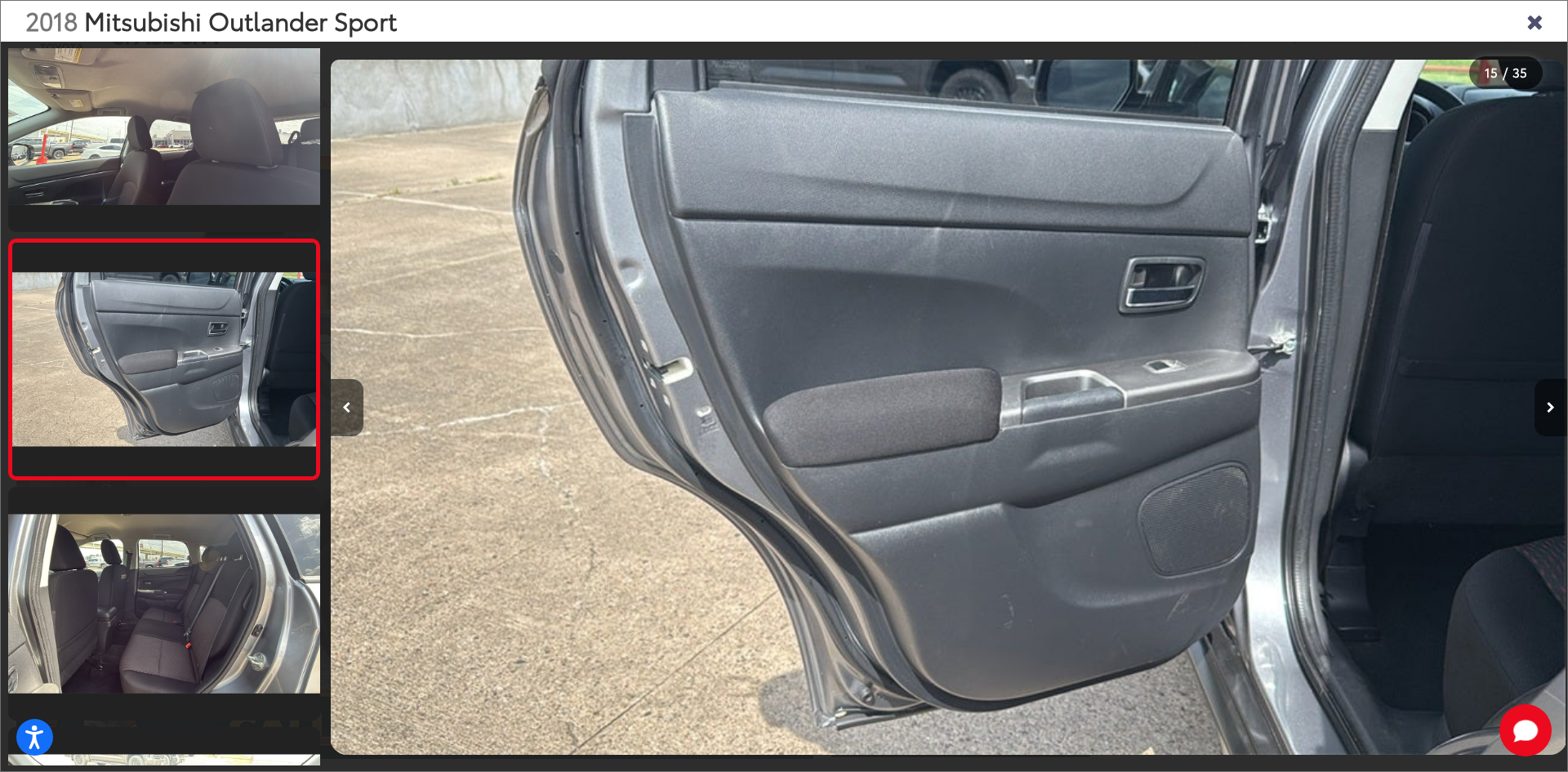
click at [1552, 409] on icon "Next image" at bounding box center [1550, 408] width 8 height 12
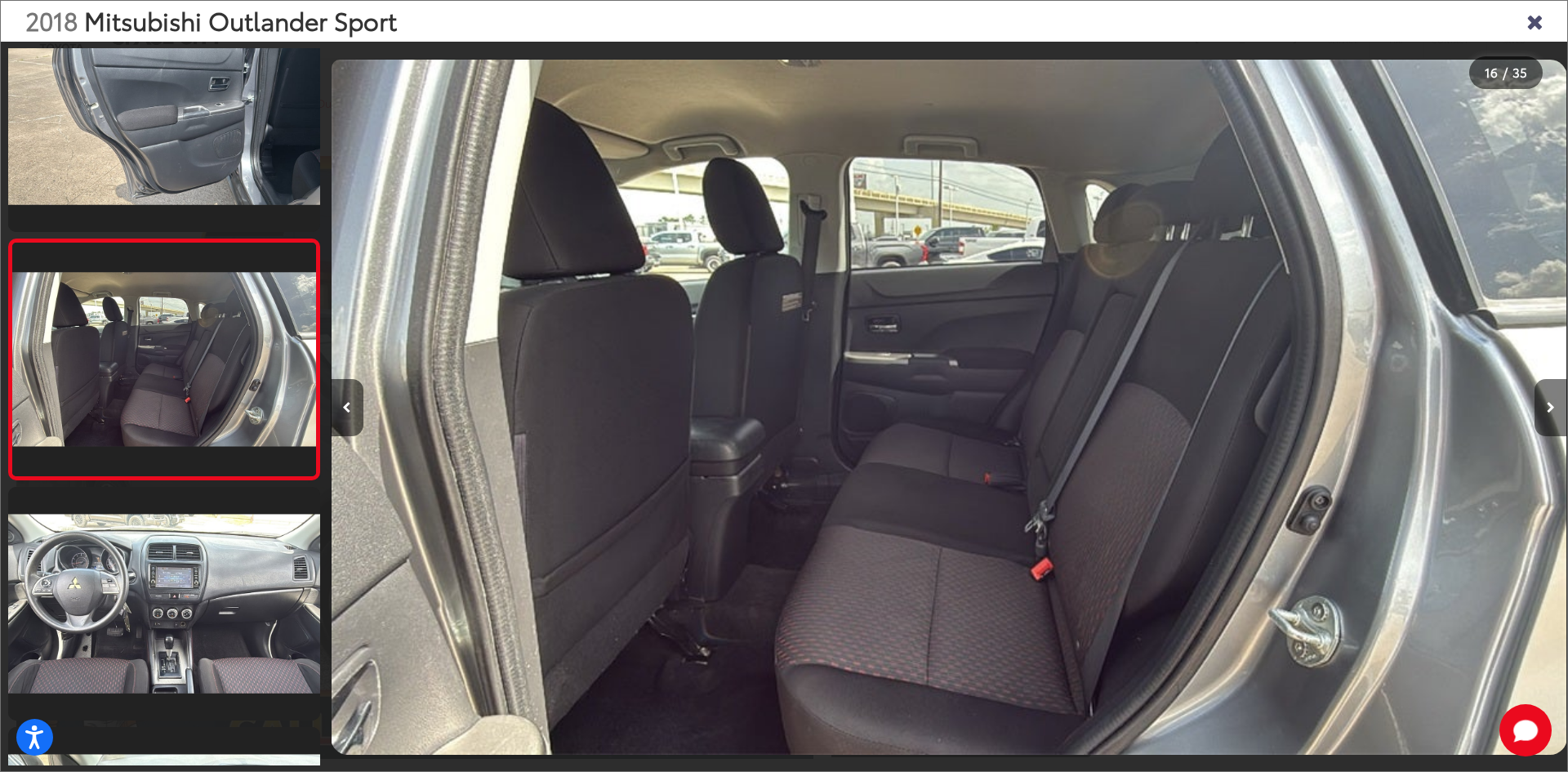
click at [1552, 409] on icon "Next image" at bounding box center [1550, 408] width 8 height 12
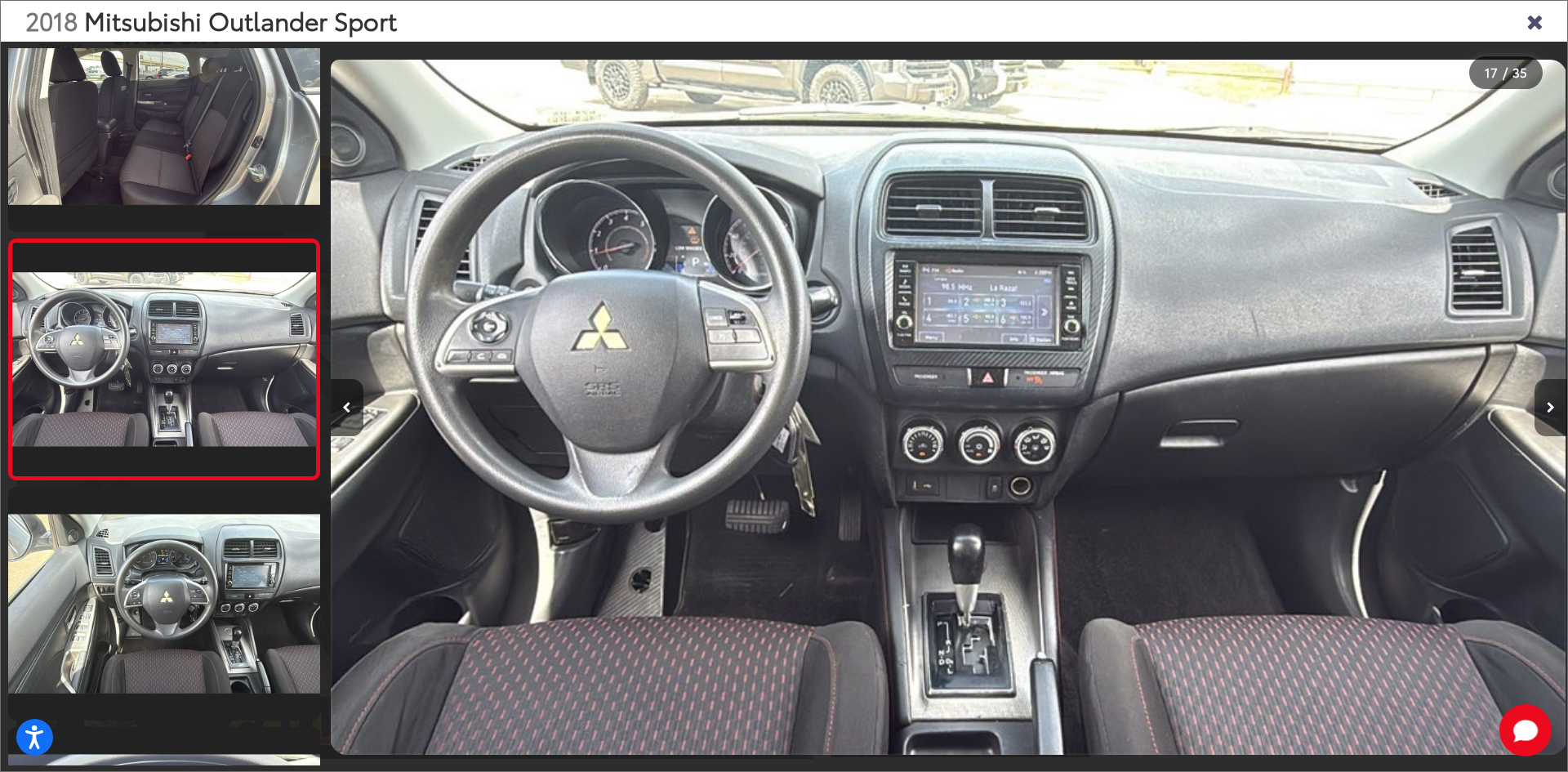
click at [1552, 409] on icon "Next image" at bounding box center [1550, 408] width 8 height 12
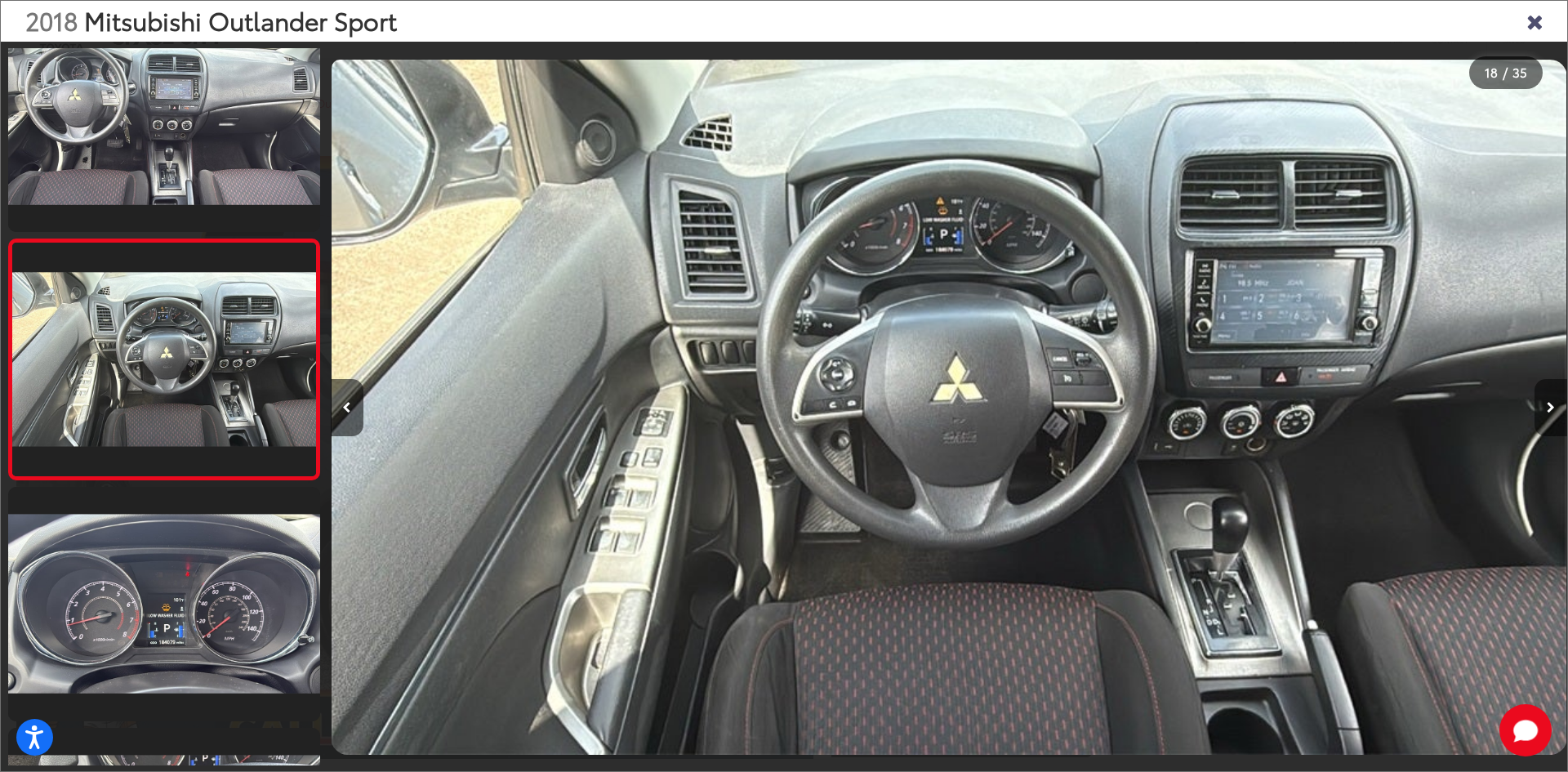
click at [1552, 408] on icon "Next image" at bounding box center [1550, 408] width 8 height 12
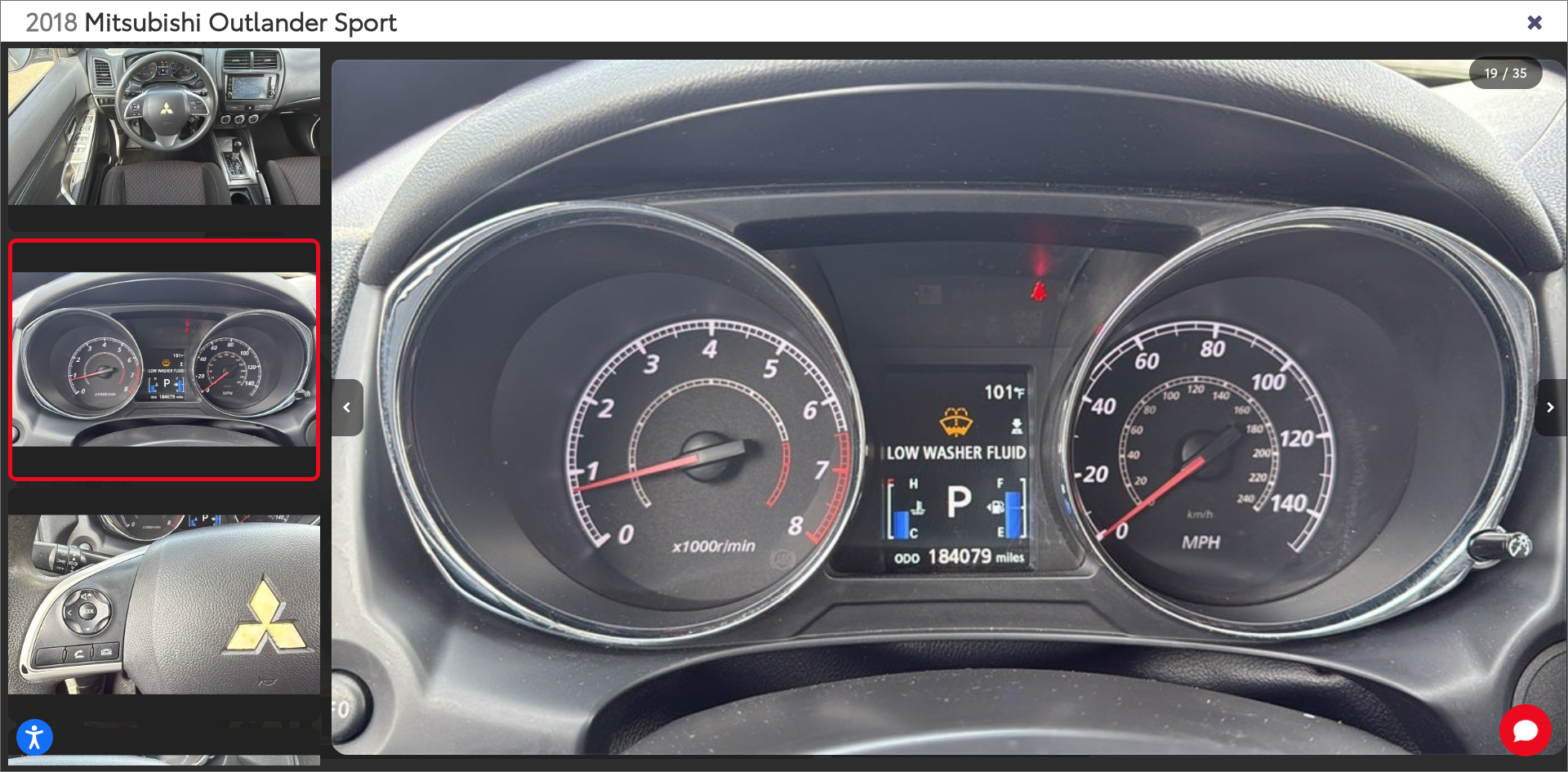
click at [1553, 402] on icon "Next image" at bounding box center [1550, 408] width 8 height 12
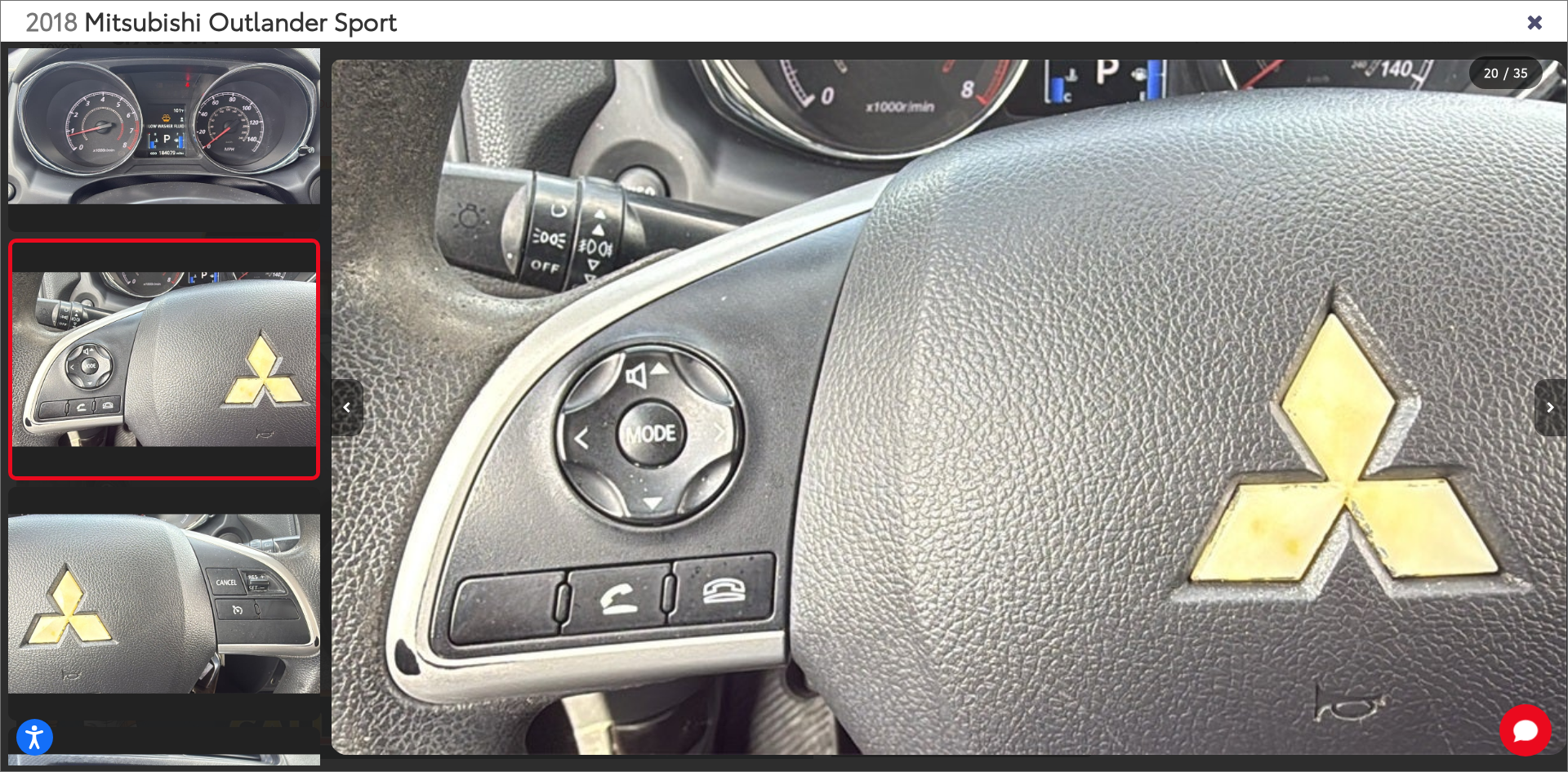
click at [1552, 400] on button "Next image" at bounding box center [1550, 408] width 33 height 57
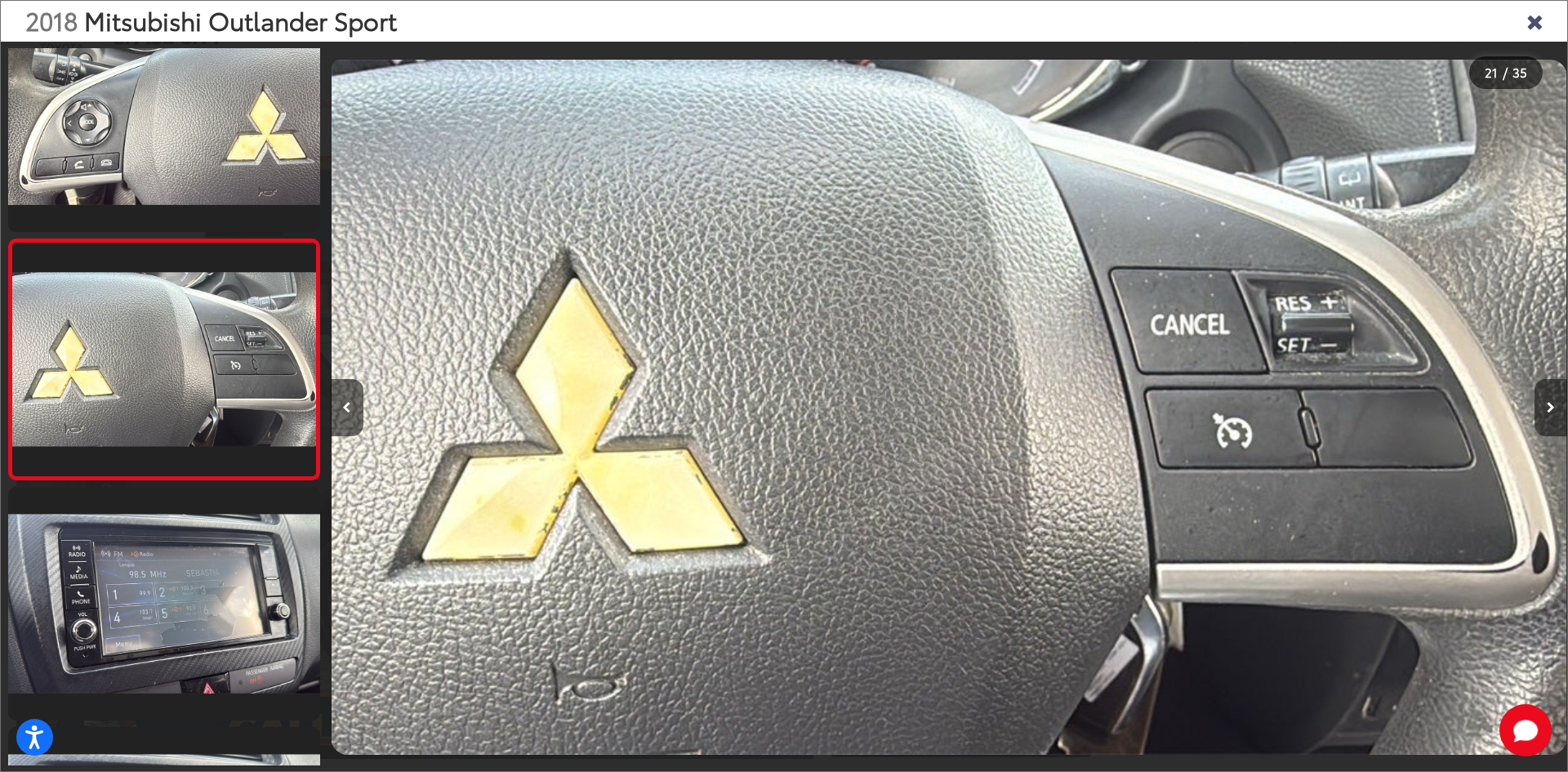
click at [1552, 400] on button "Next image" at bounding box center [1550, 408] width 33 height 57
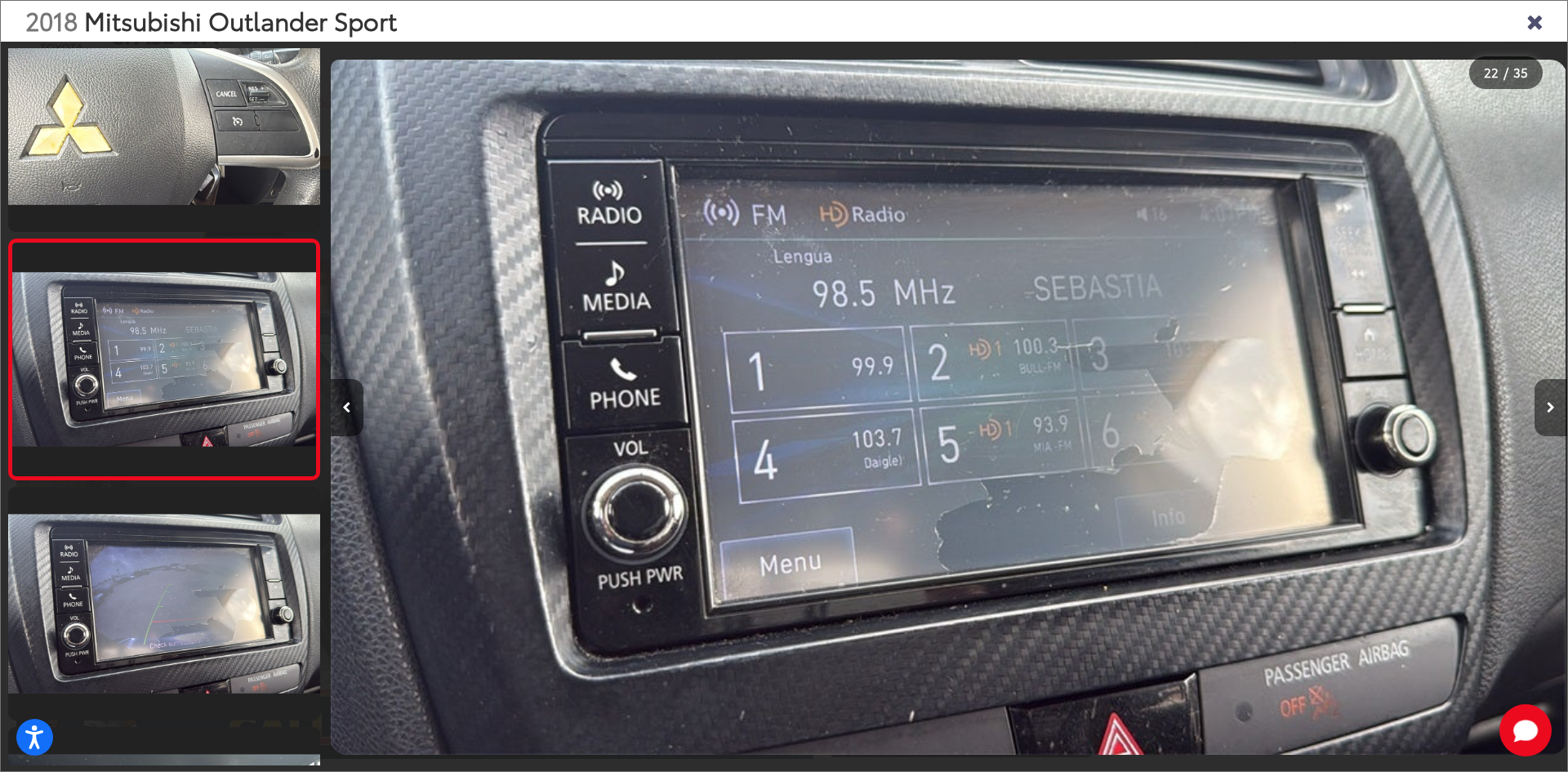
click at [1545, 402] on button "Next image" at bounding box center [1550, 408] width 33 height 57
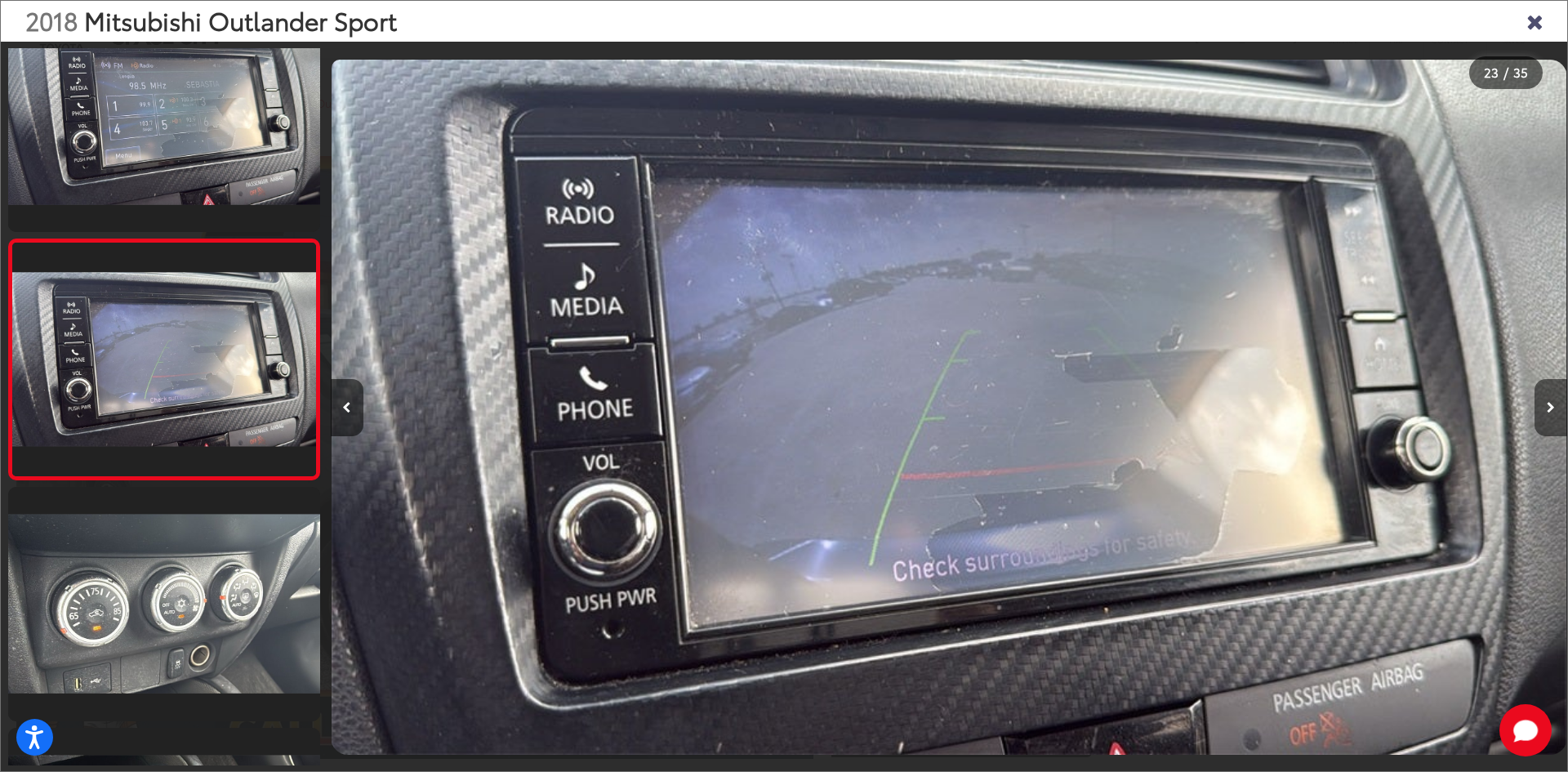
click at [1551, 408] on icon "Next image" at bounding box center [1550, 408] width 8 height 12
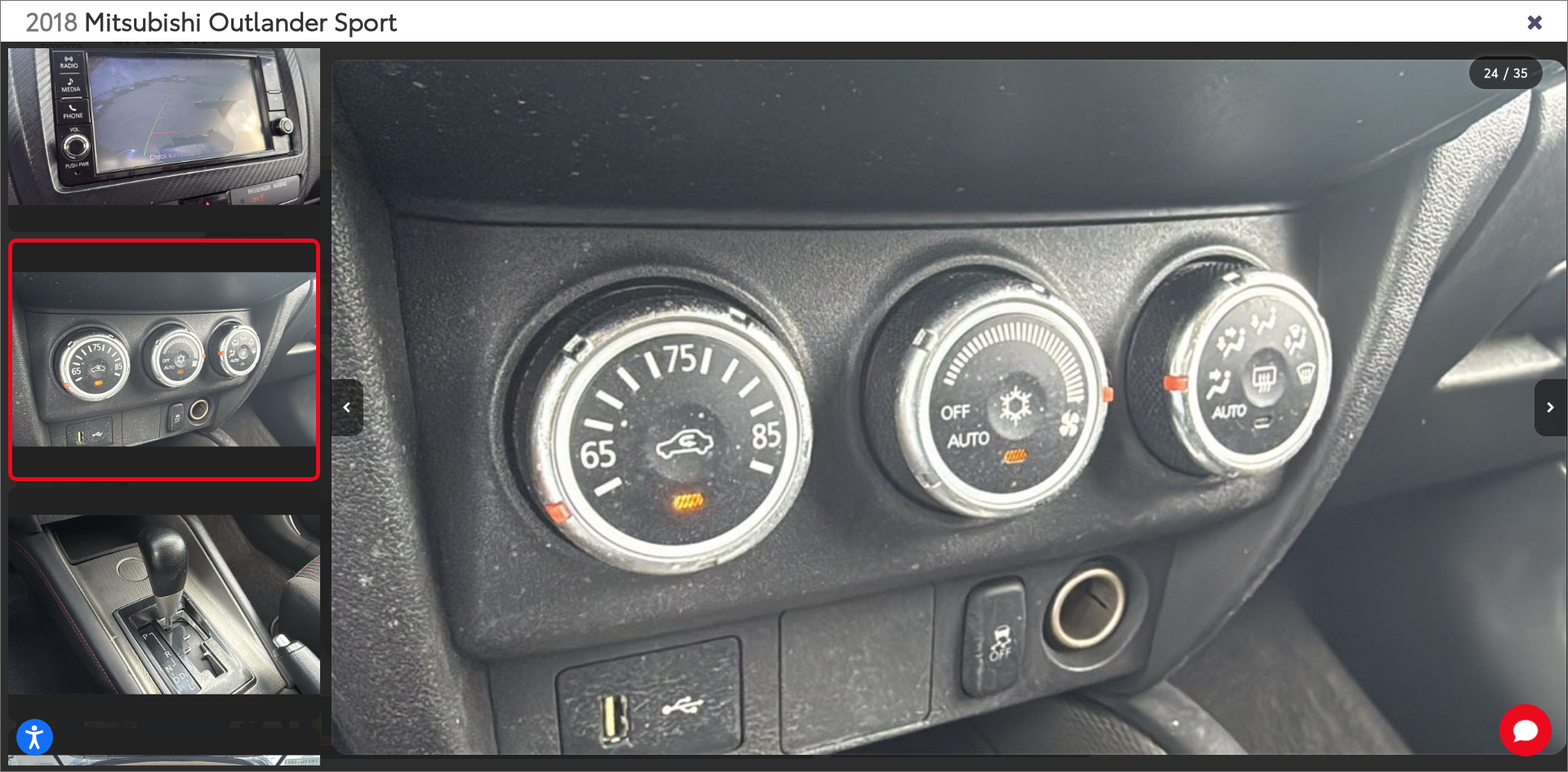
click at [1550, 404] on icon "Next image" at bounding box center [1550, 408] width 8 height 12
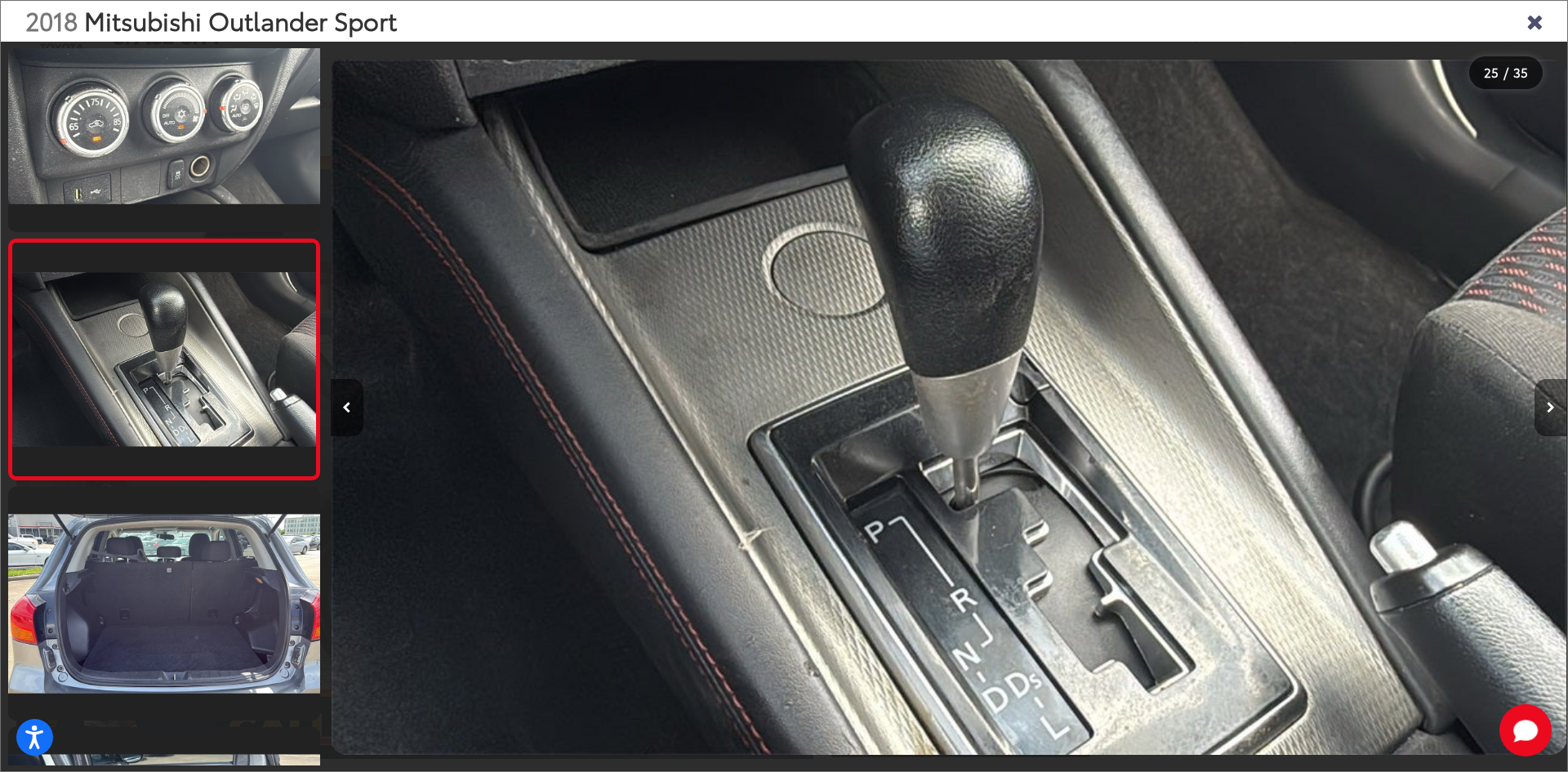
click at [1551, 402] on icon "Next image" at bounding box center [1550, 408] width 8 height 12
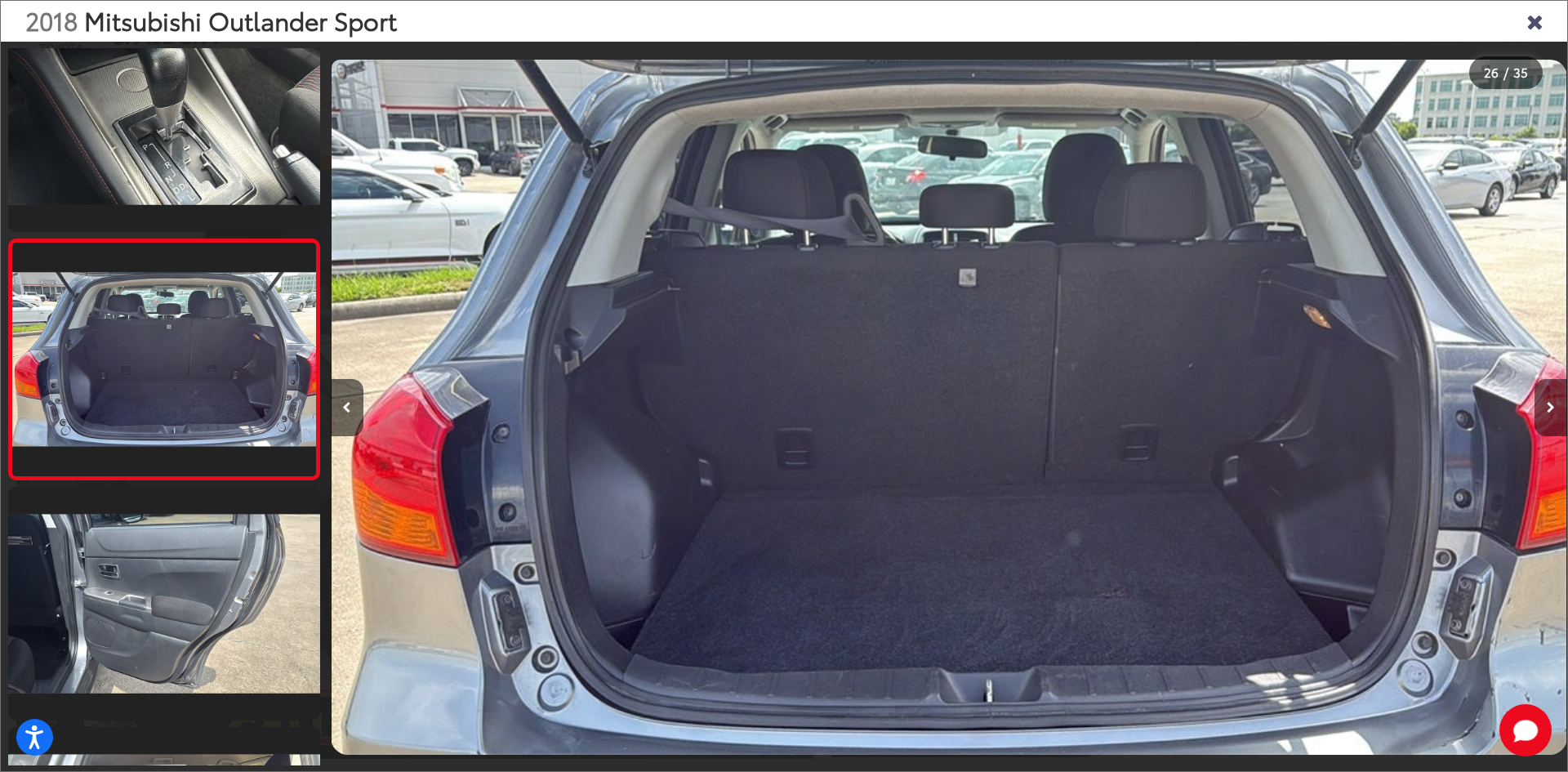
click at [1549, 404] on icon "Next image" at bounding box center [1550, 408] width 8 height 12
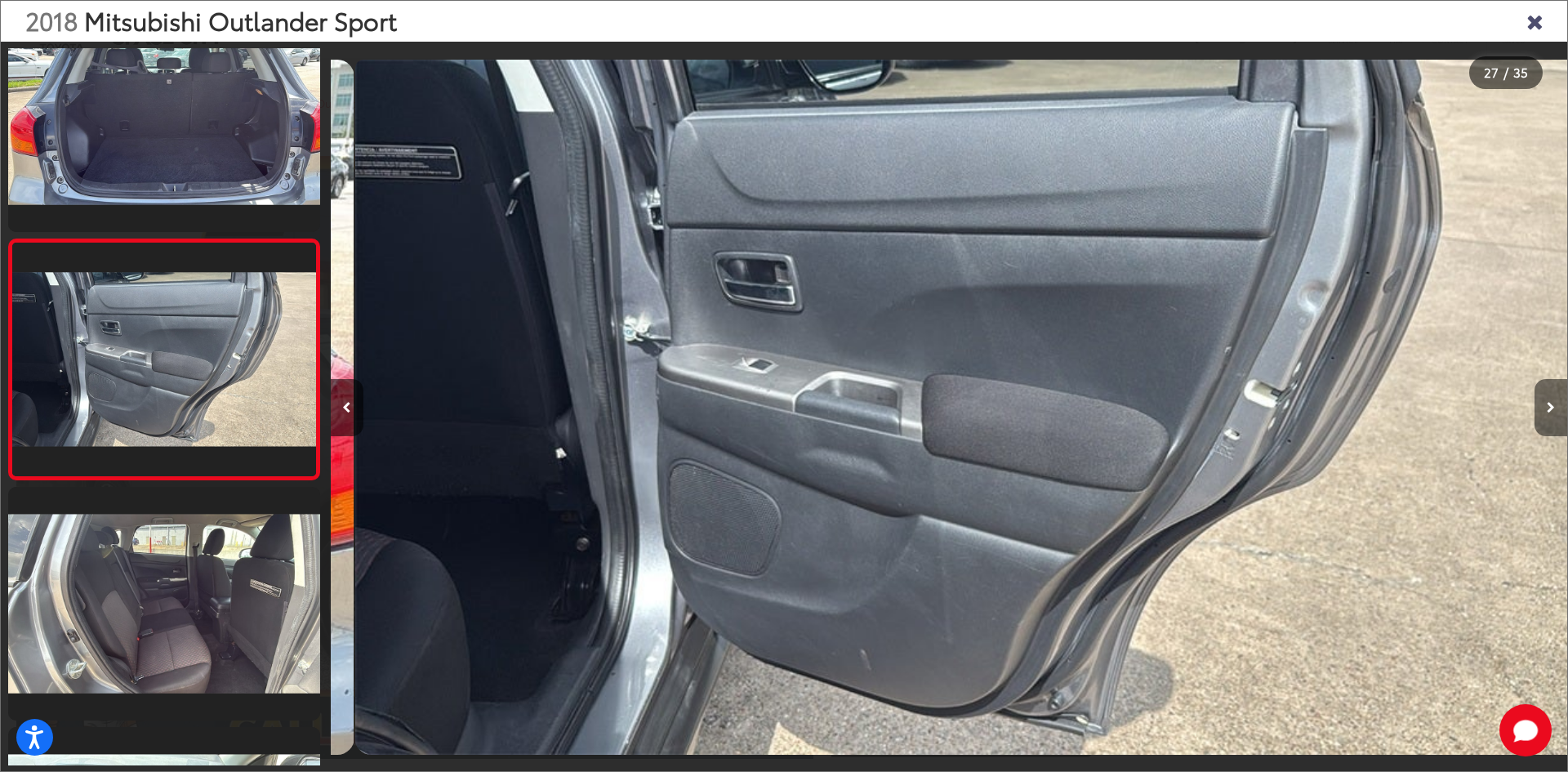
scroll to position [0, 32155]
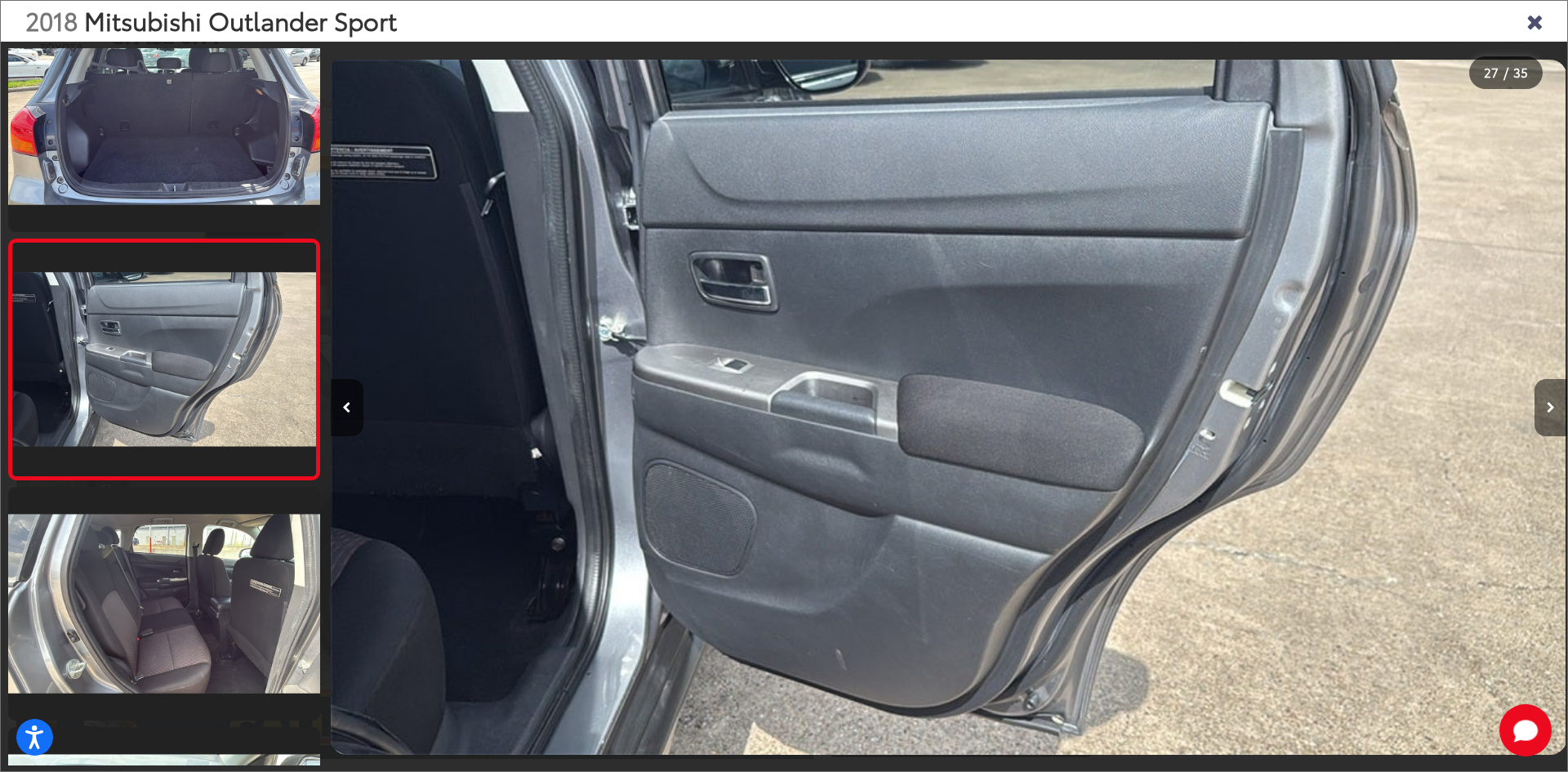
click at [1549, 399] on button "Next image" at bounding box center [1550, 408] width 33 height 57
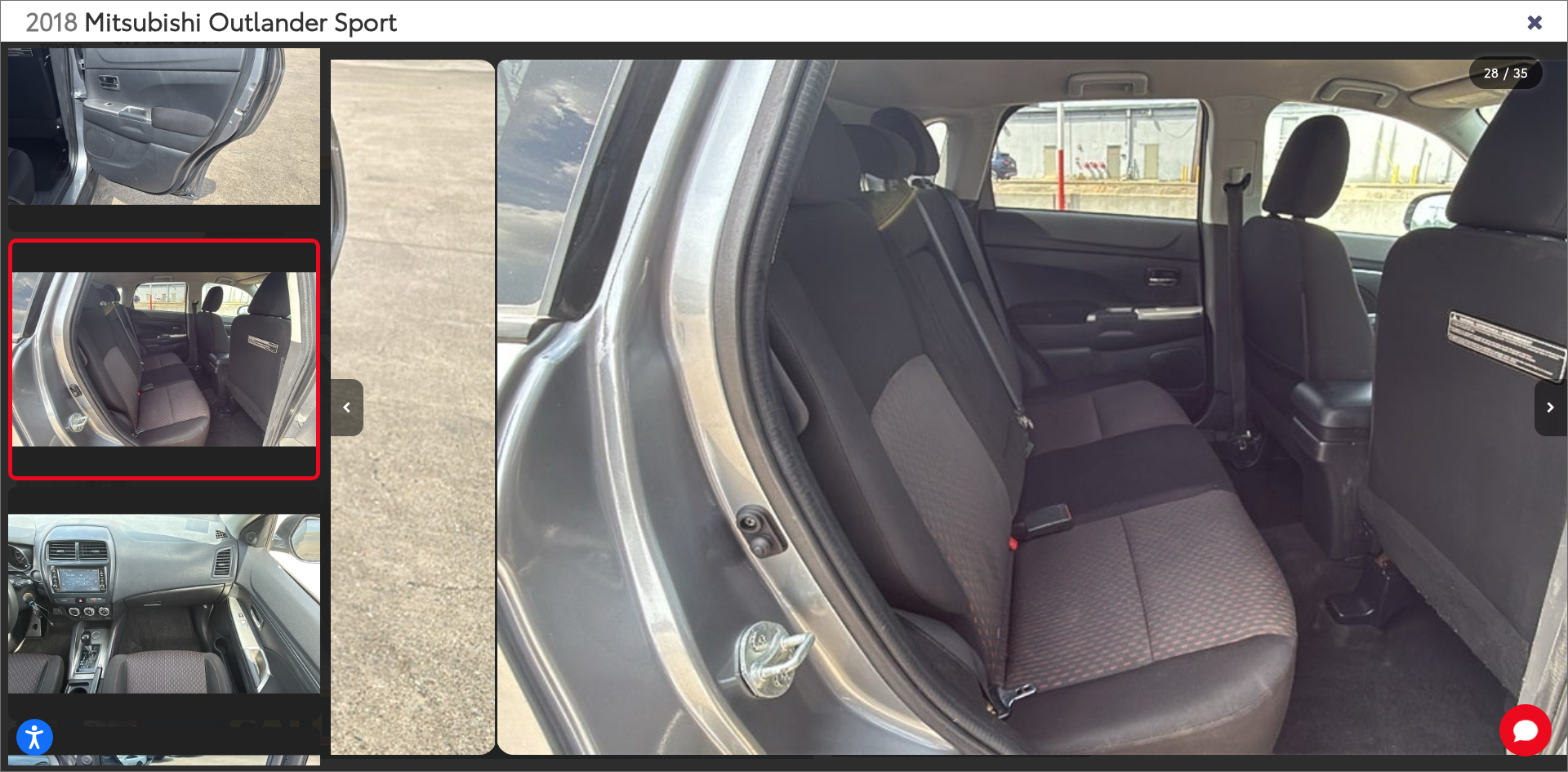
scroll to position [0, 33391]
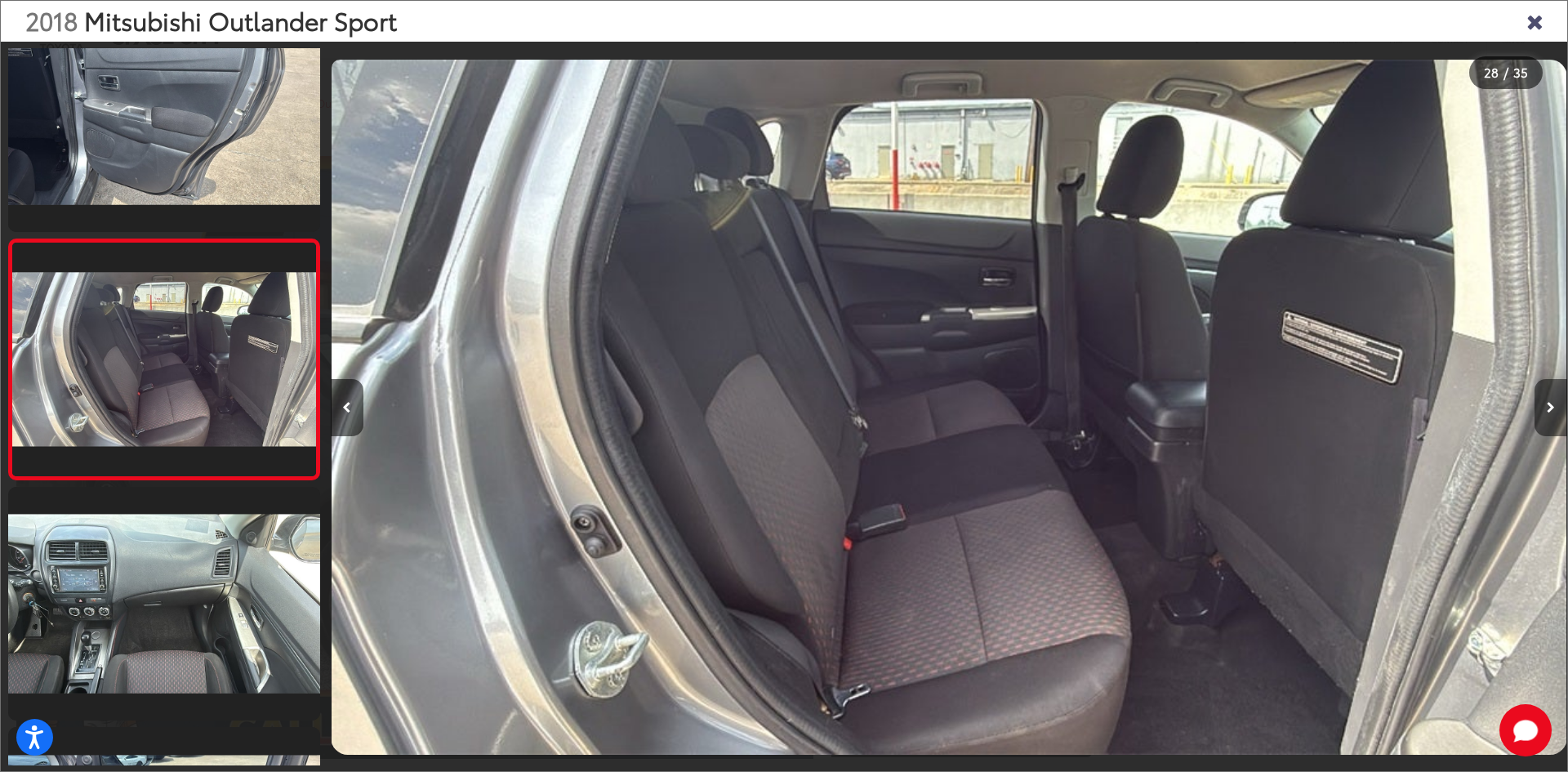
click at [1552, 407] on icon "Next image" at bounding box center [1550, 408] width 8 height 12
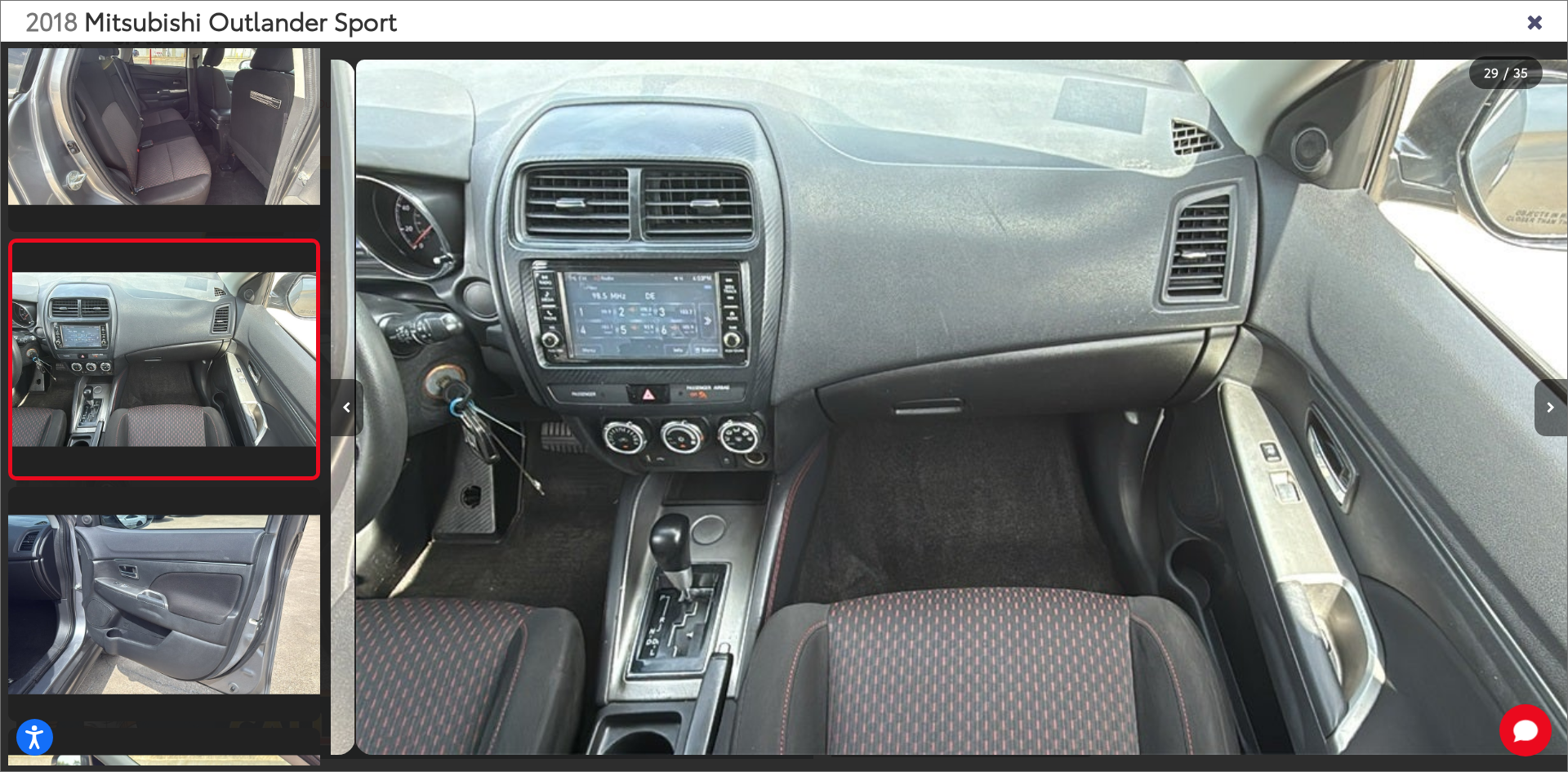
scroll to position [0, 34627]
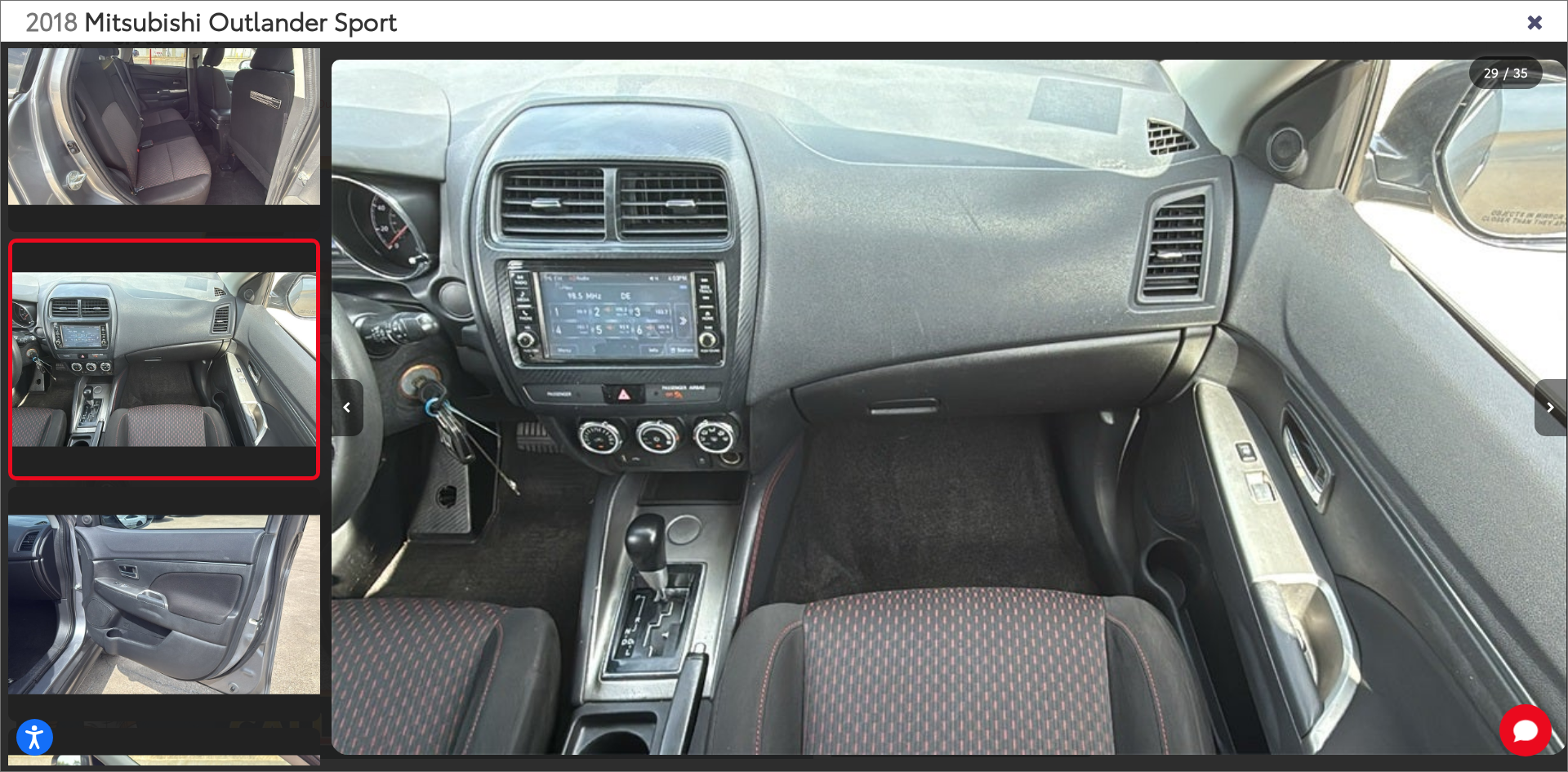
click at [1546, 402] on icon "Next image" at bounding box center [1550, 408] width 8 height 12
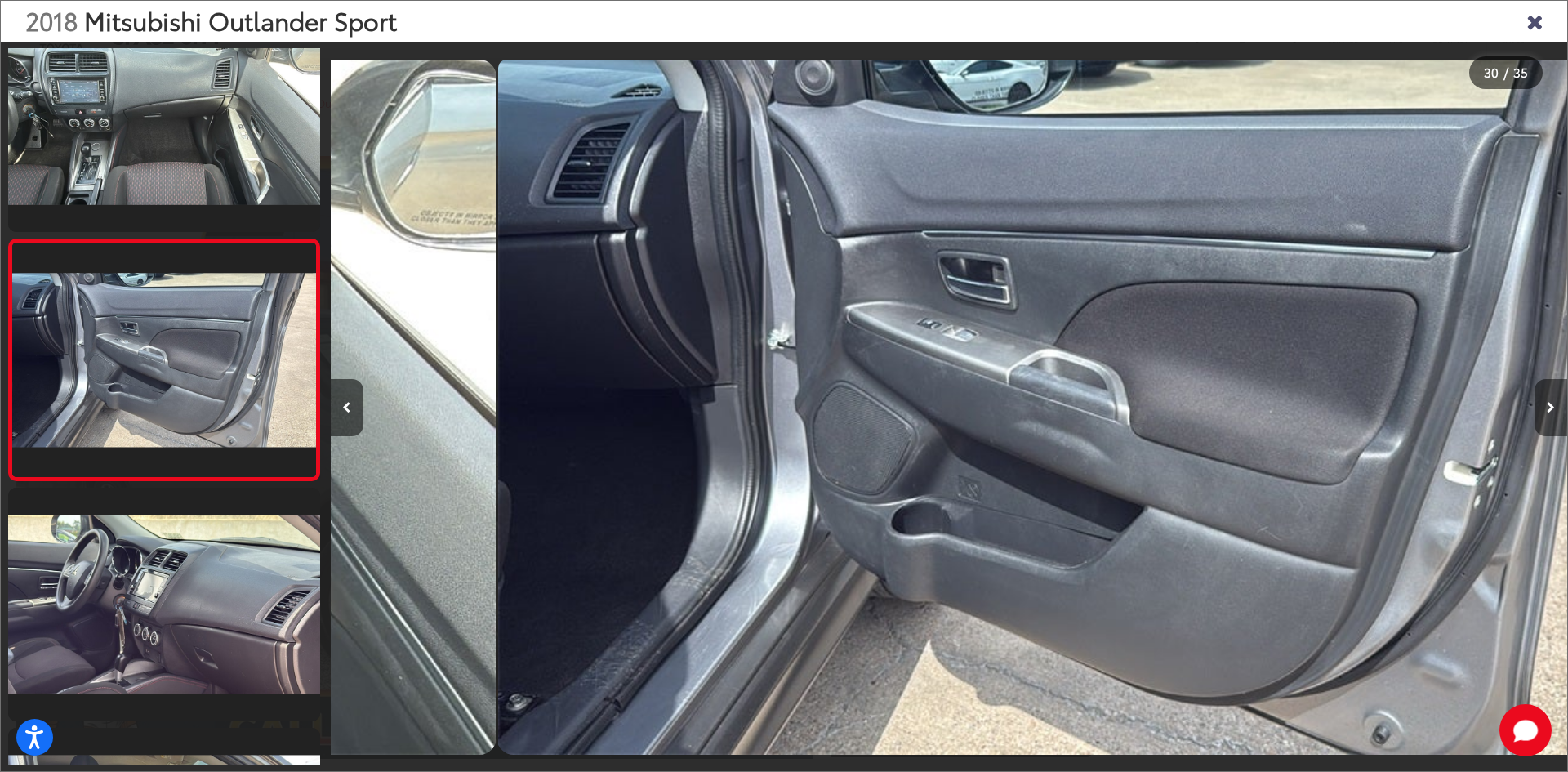
scroll to position [0, 35865]
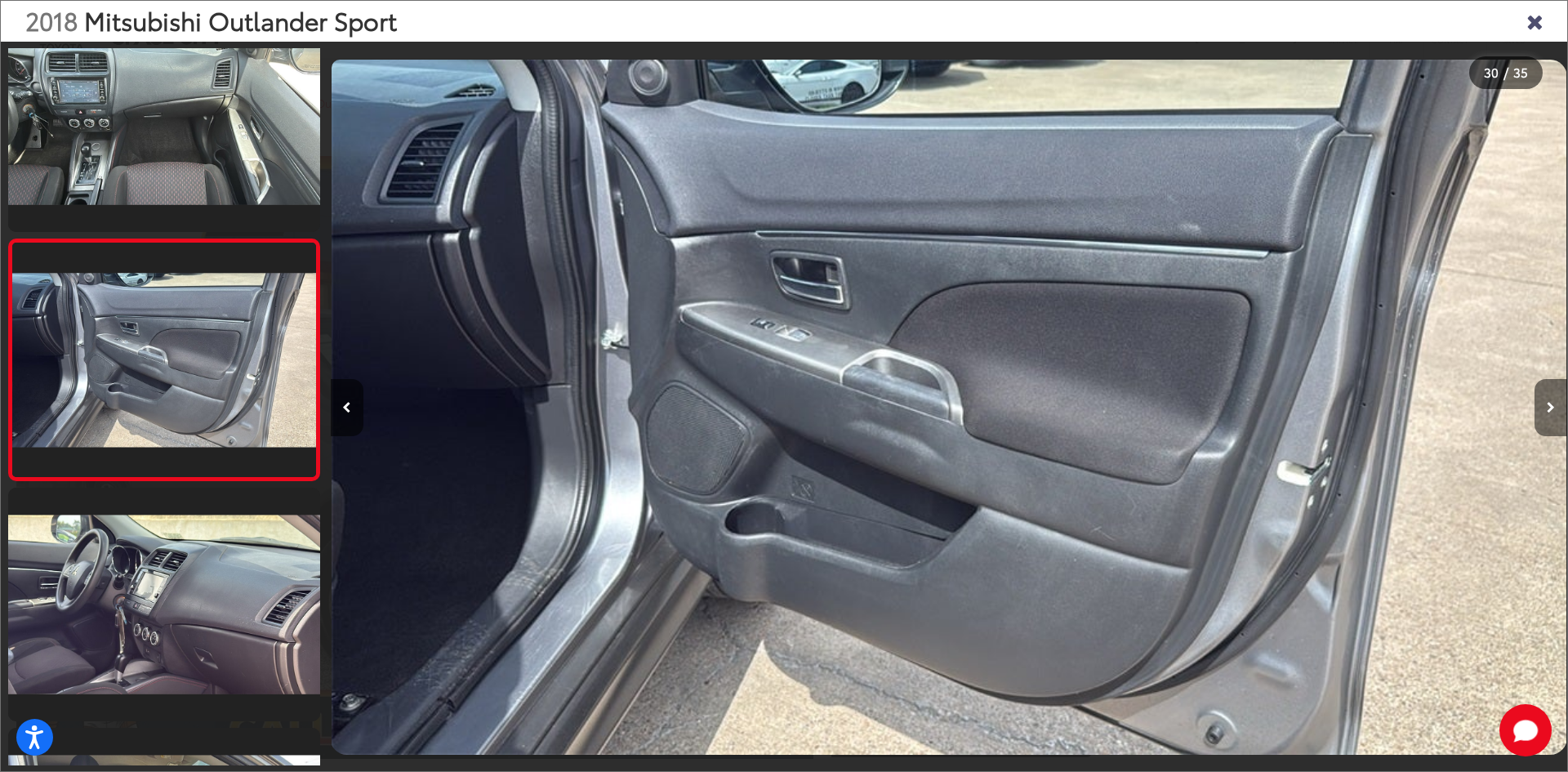
click at [1546, 400] on button "Next image" at bounding box center [1550, 408] width 33 height 57
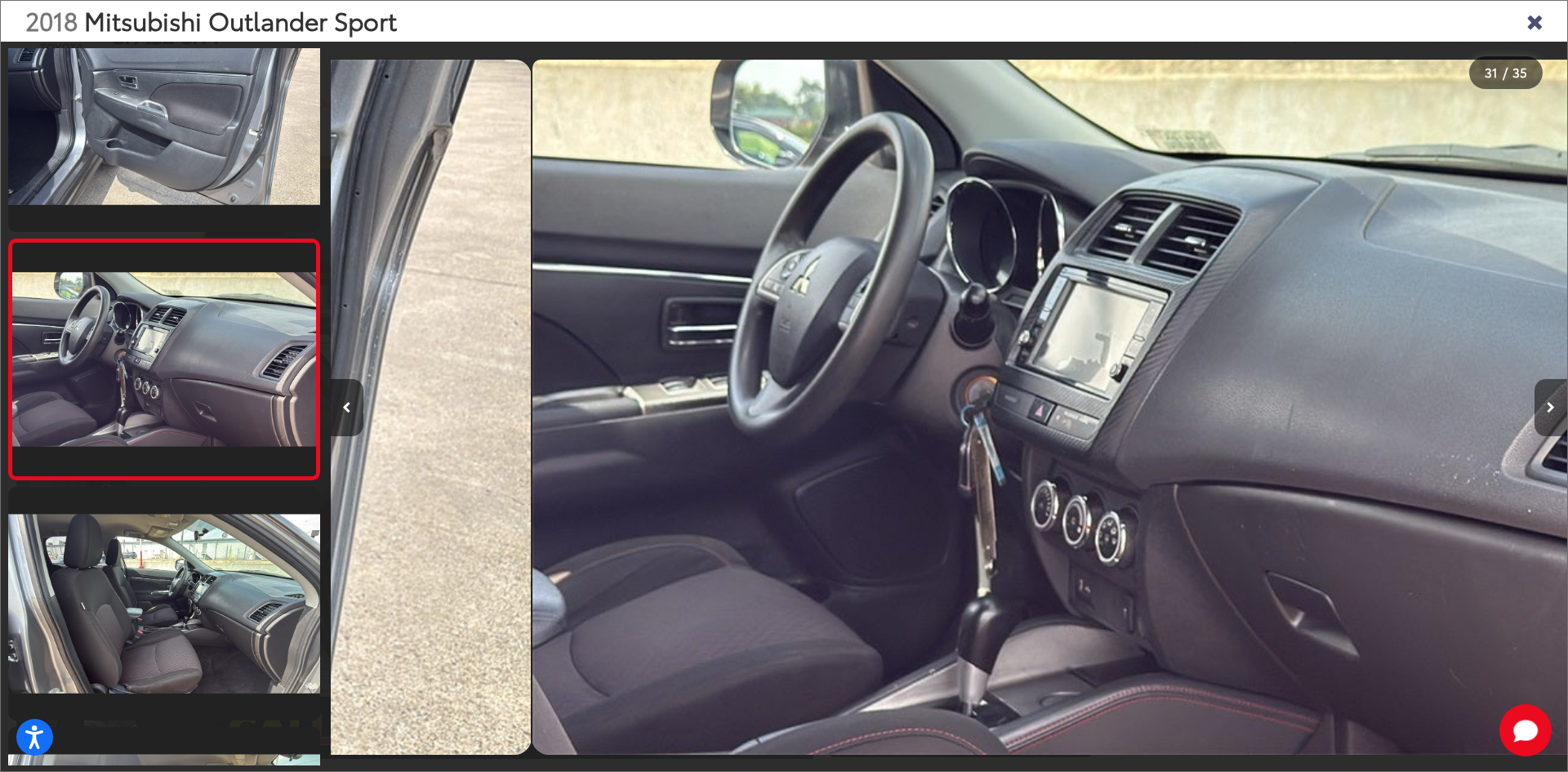
scroll to position [0, 37102]
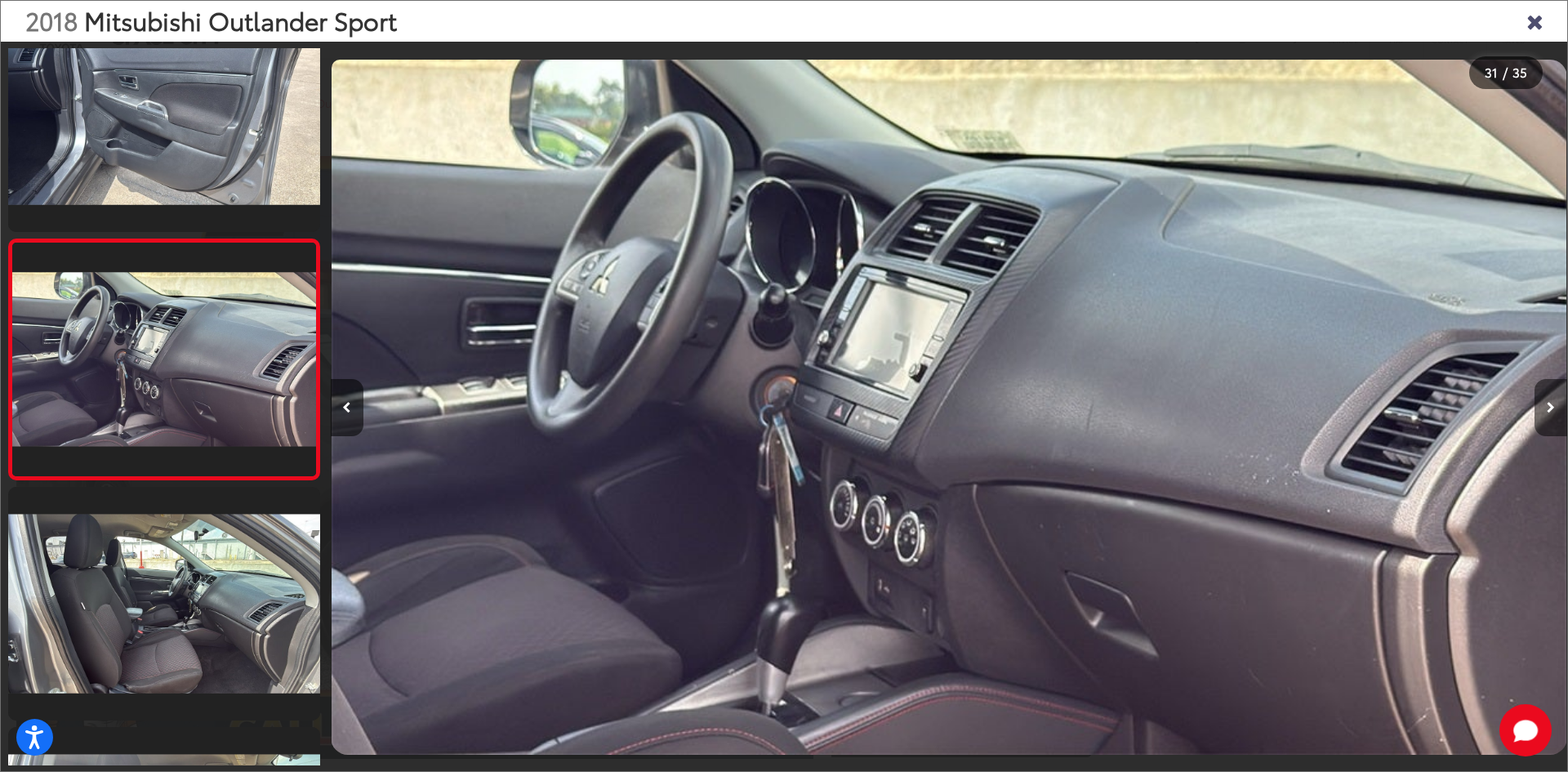
click at [1549, 400] on button "Next image" at bounding box center [1550, 408] width 33 height 57
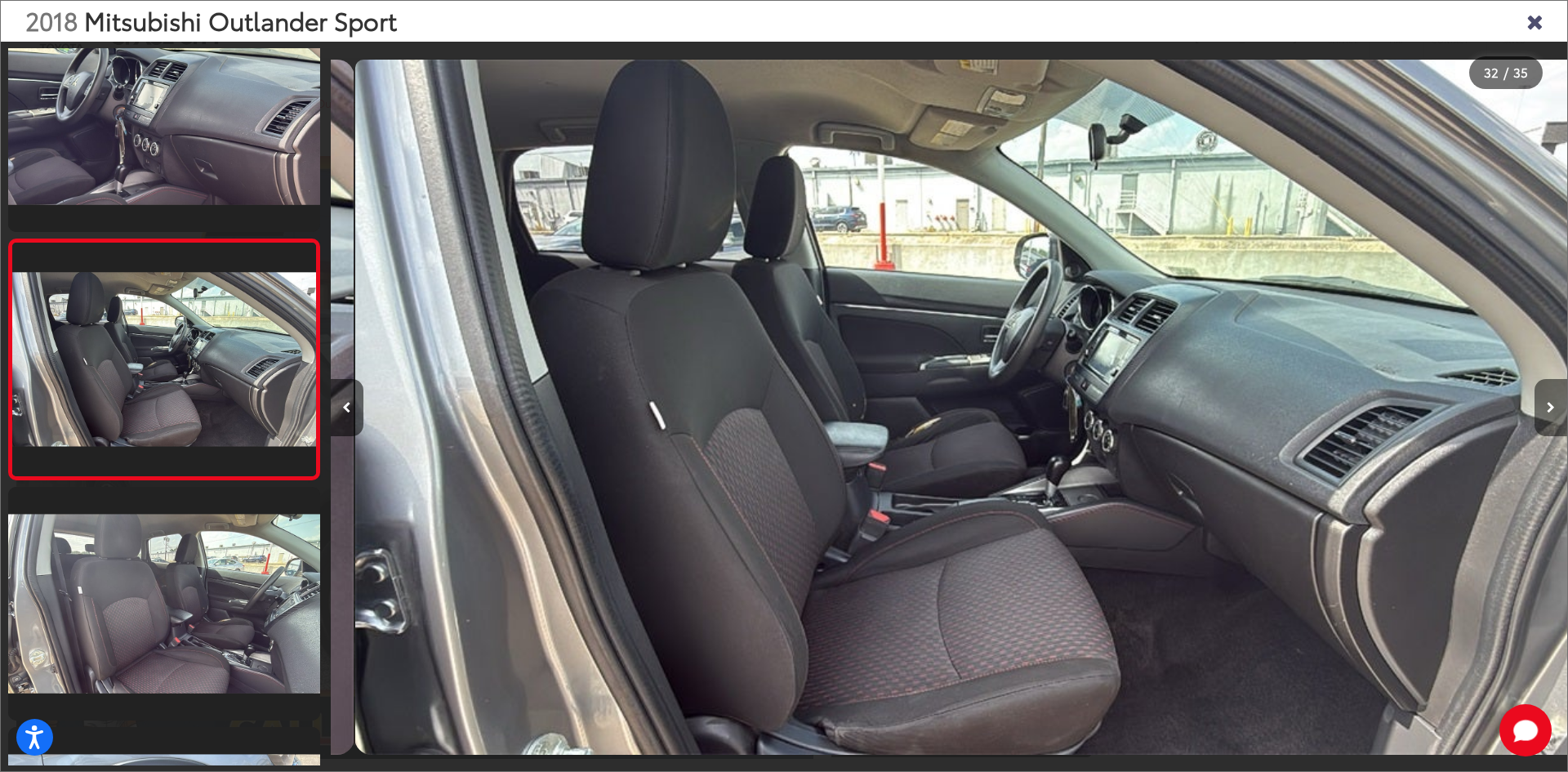
scroll to position [0, 38339]
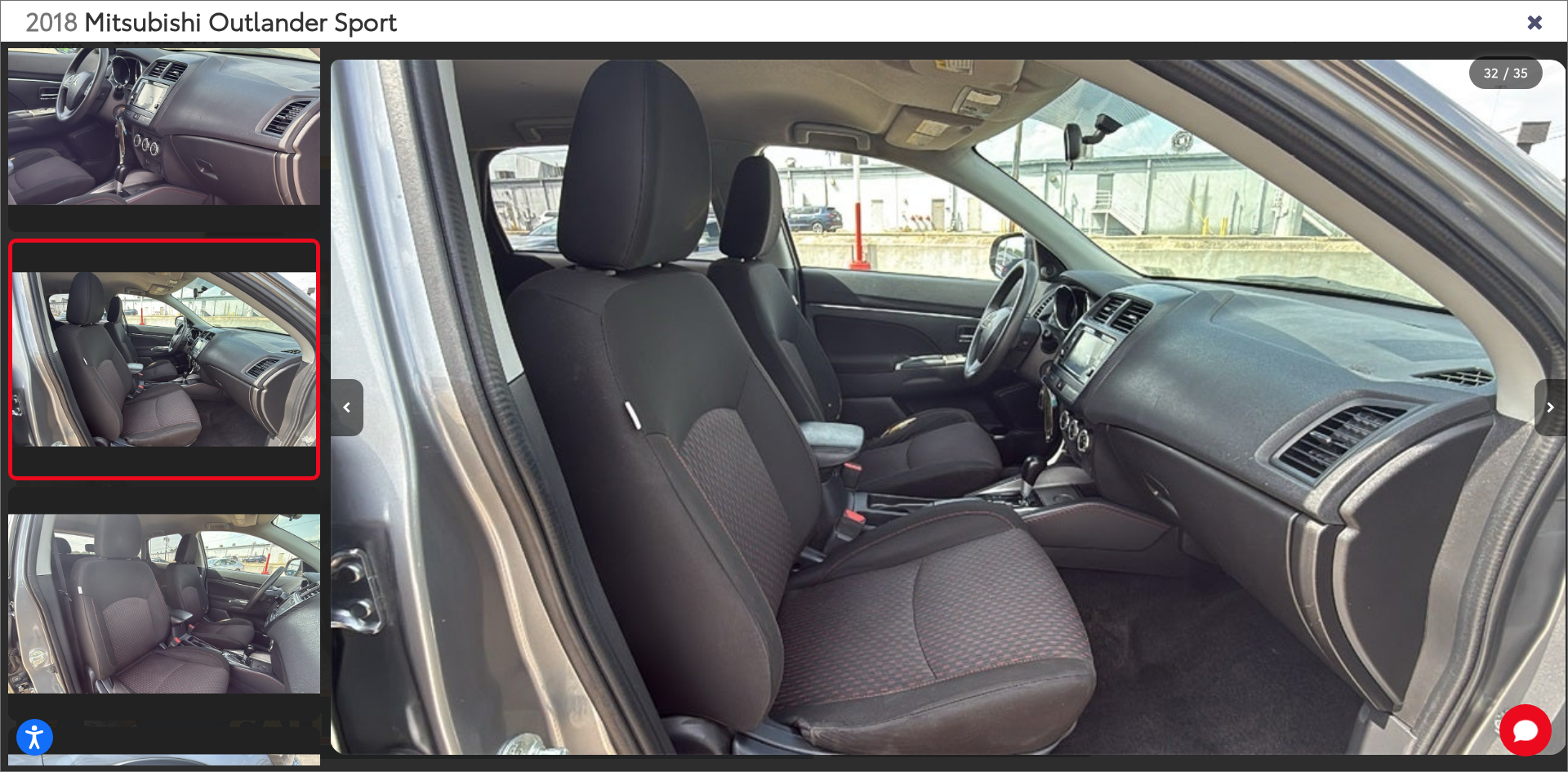
click at [1549, 400] on button "Next image" at bounding box center [1550, 408] width 33 height 57
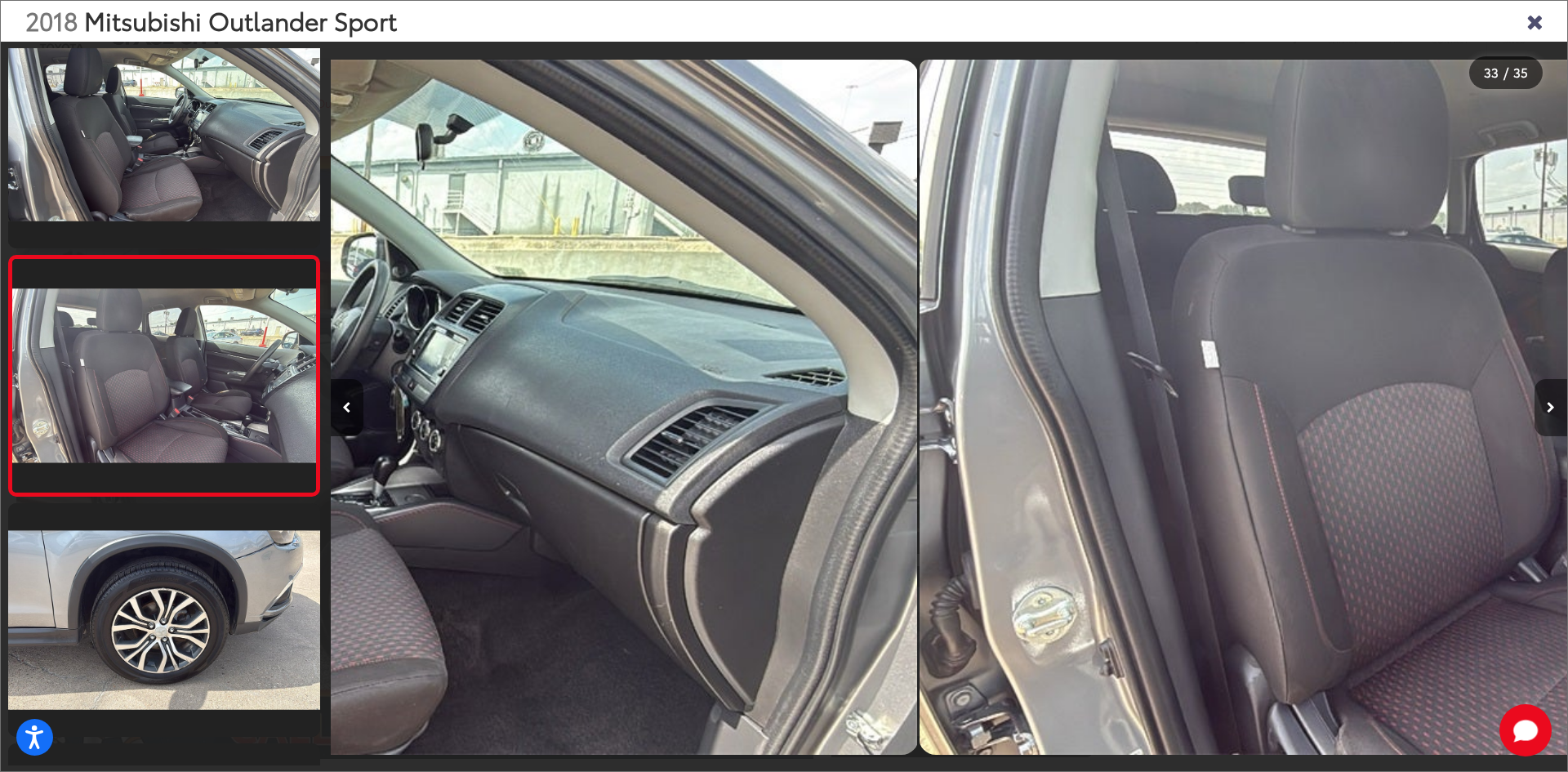
scroll to position [7497, 0]
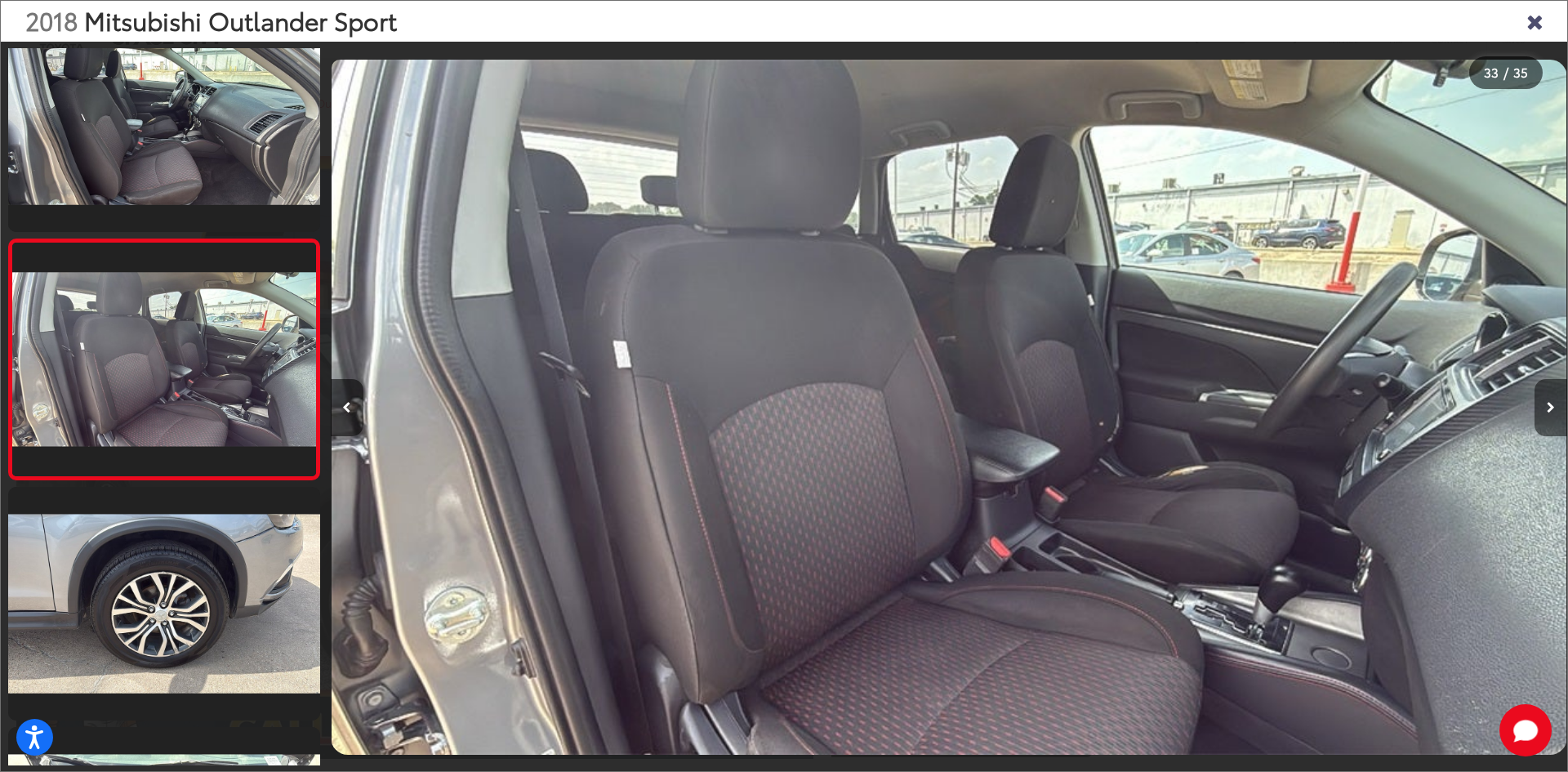
click at [1549, 400] on button "Next image" at bounding box center [1550, 408] width 33 height 57
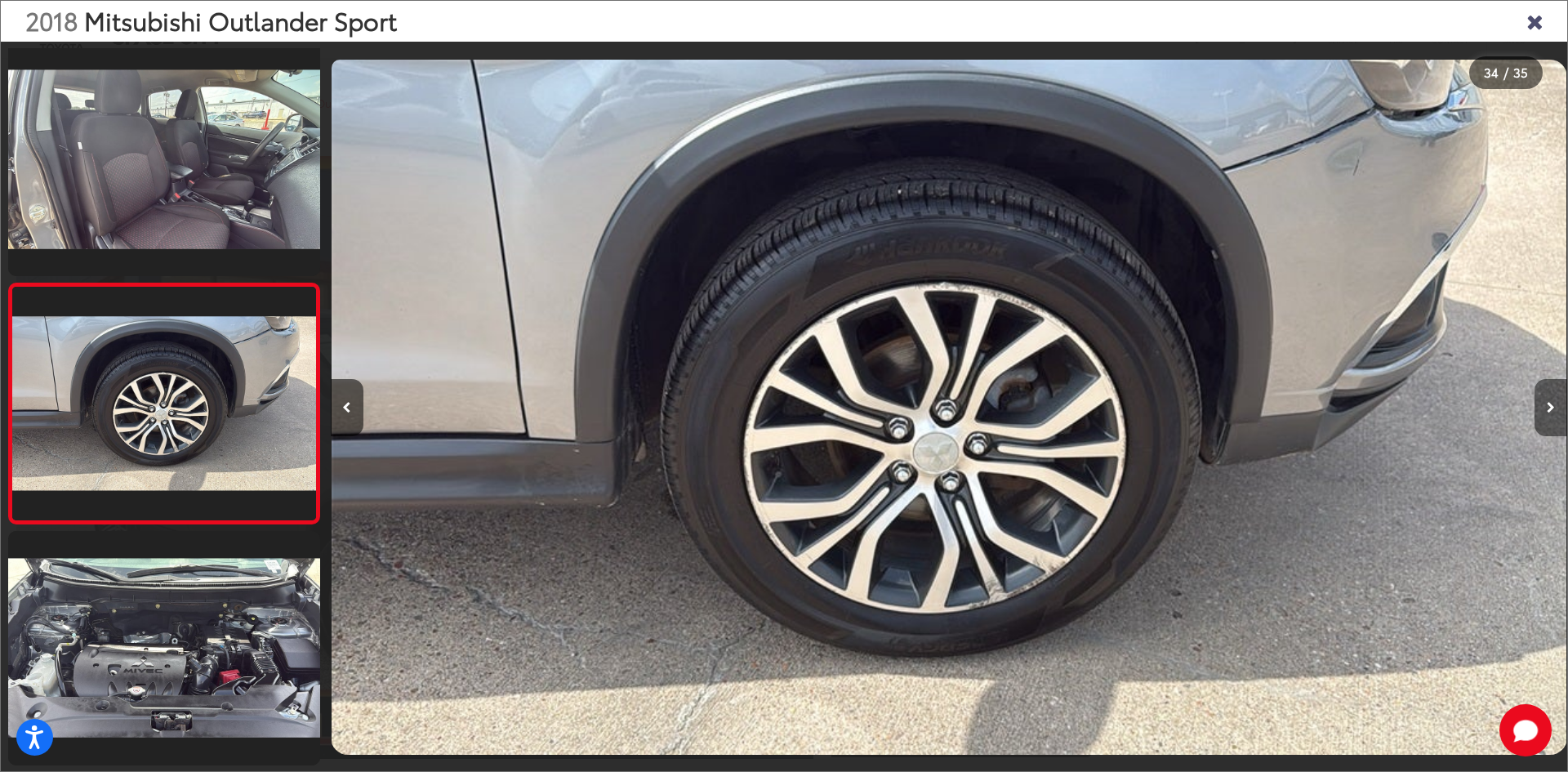
click at [1549, 400] on button "Next image" at bounding box center [1550, 408] width 33 height 57
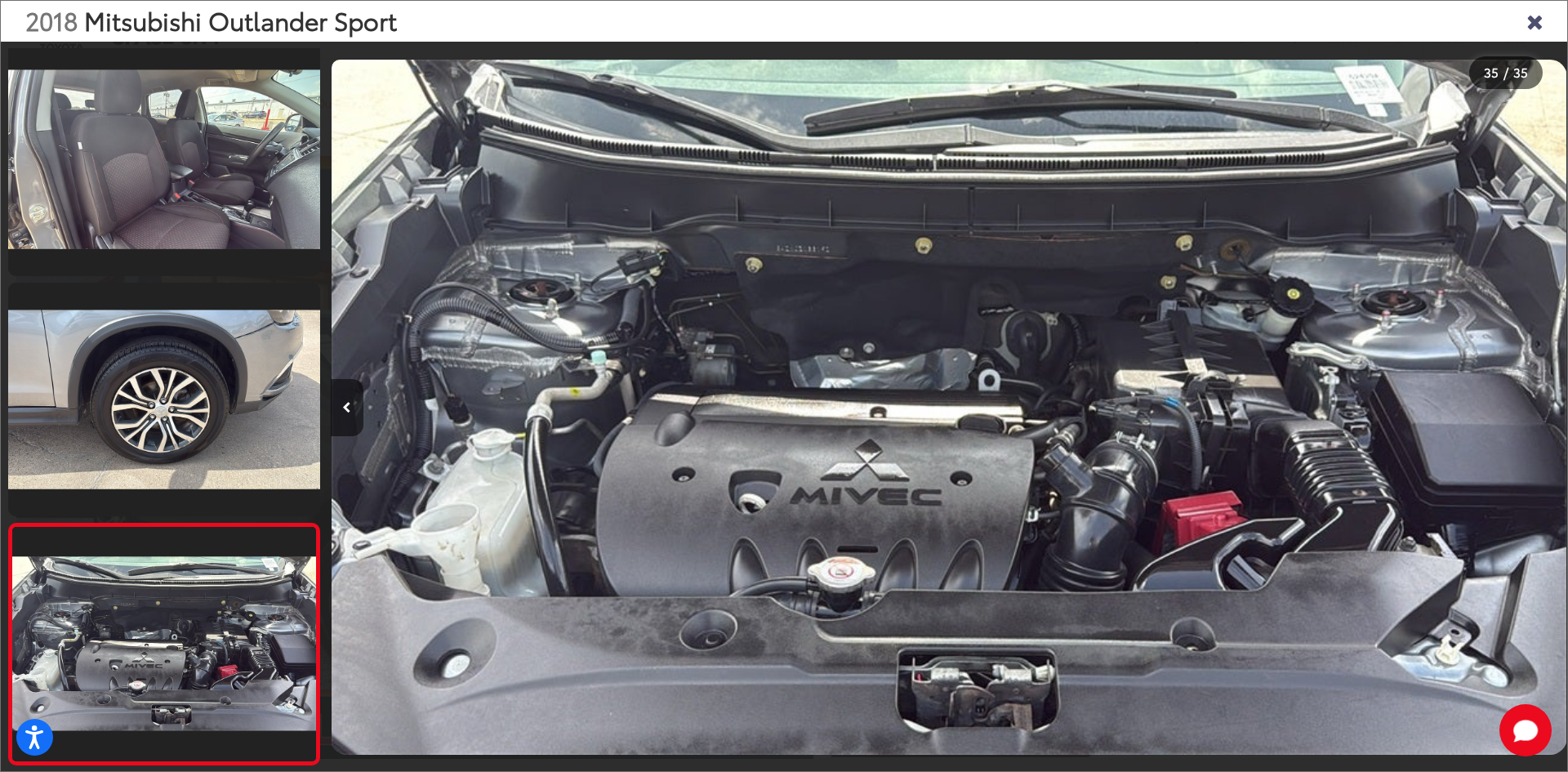
click at [1541, 18] on icon "Close gallery" at bounding box center [1534, 21] width 17 height 22
